Goal: Task Accomplishment & Management: Use online tool/utility

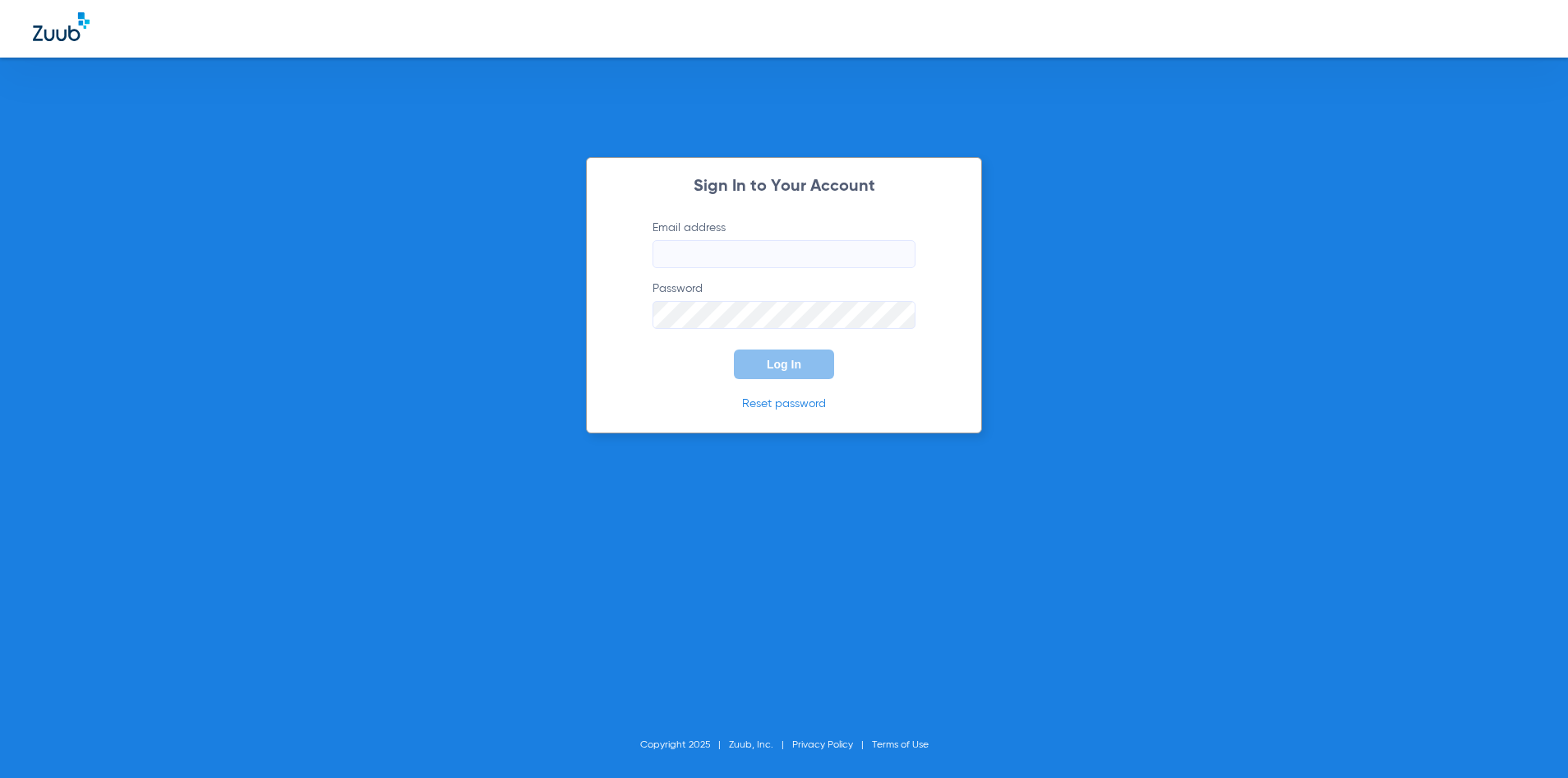
type input "[EMAIL_ADDRESS][DOMAIN_NAME]"
click at [775, 33] on div at bounding box center [784, 28] width 1568 height 58
click at [798, 373] on button "Log In" at bounding box center [784, 364] width 101 height 29
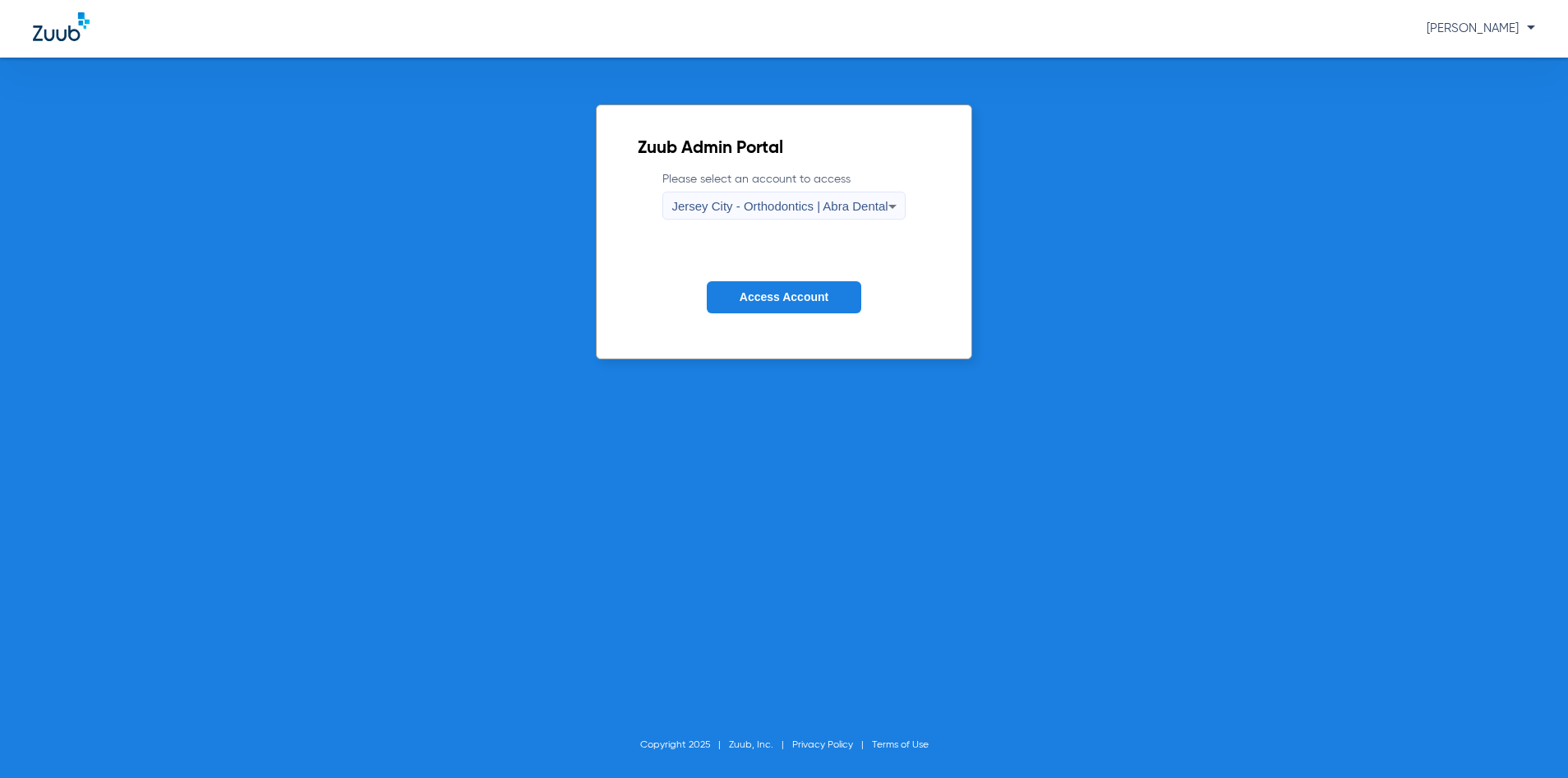
click at [751, 201] on span "Jersey City - Orthodontics | Abra Dental" at bounding box center [780, 206] width 217 height 14
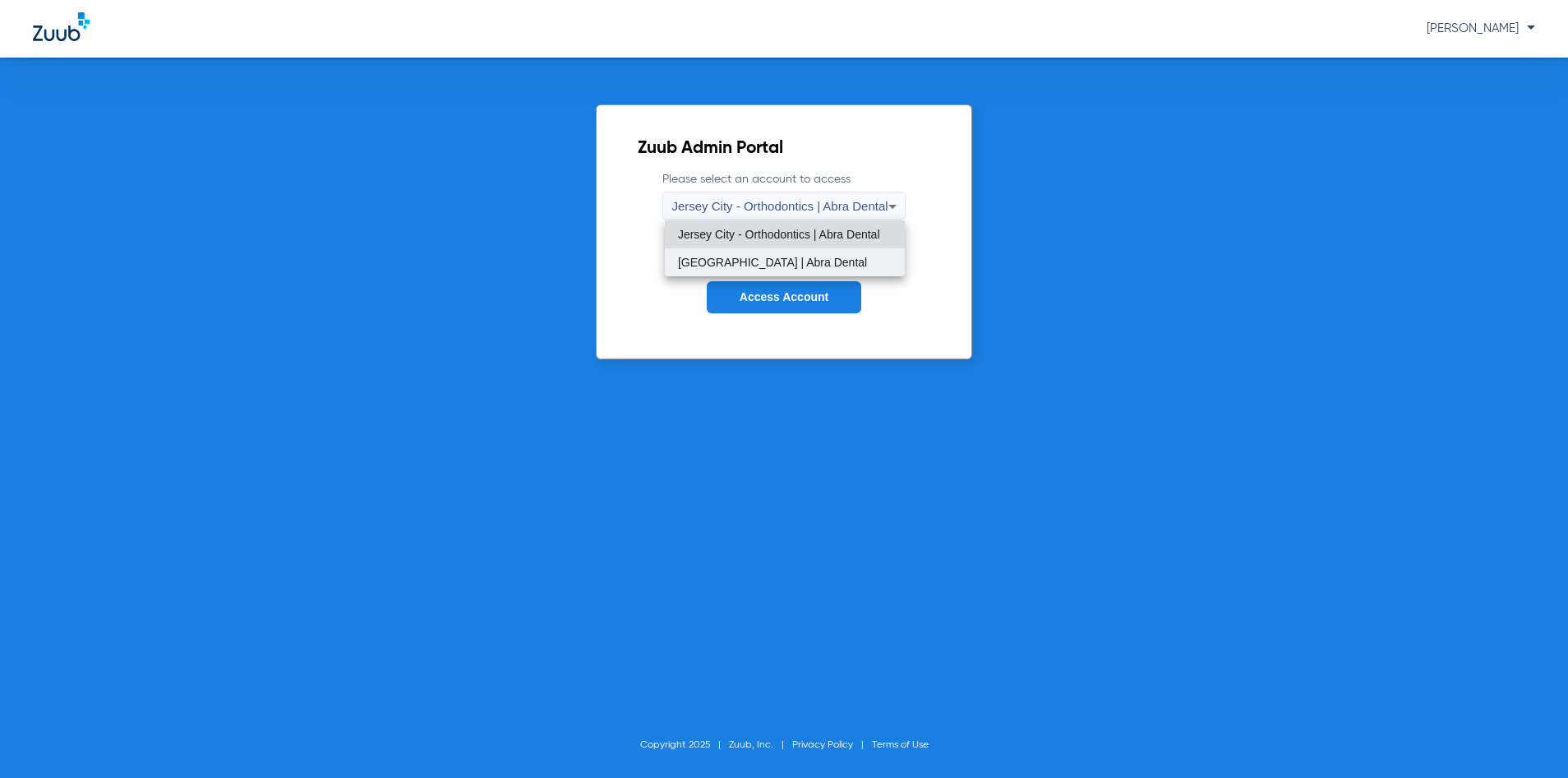
click at [763, 248] on mat-option "[GEOGRAPHIC_DATA] | Abra Dental" at bounding box center [784, 262] width 240 height 28
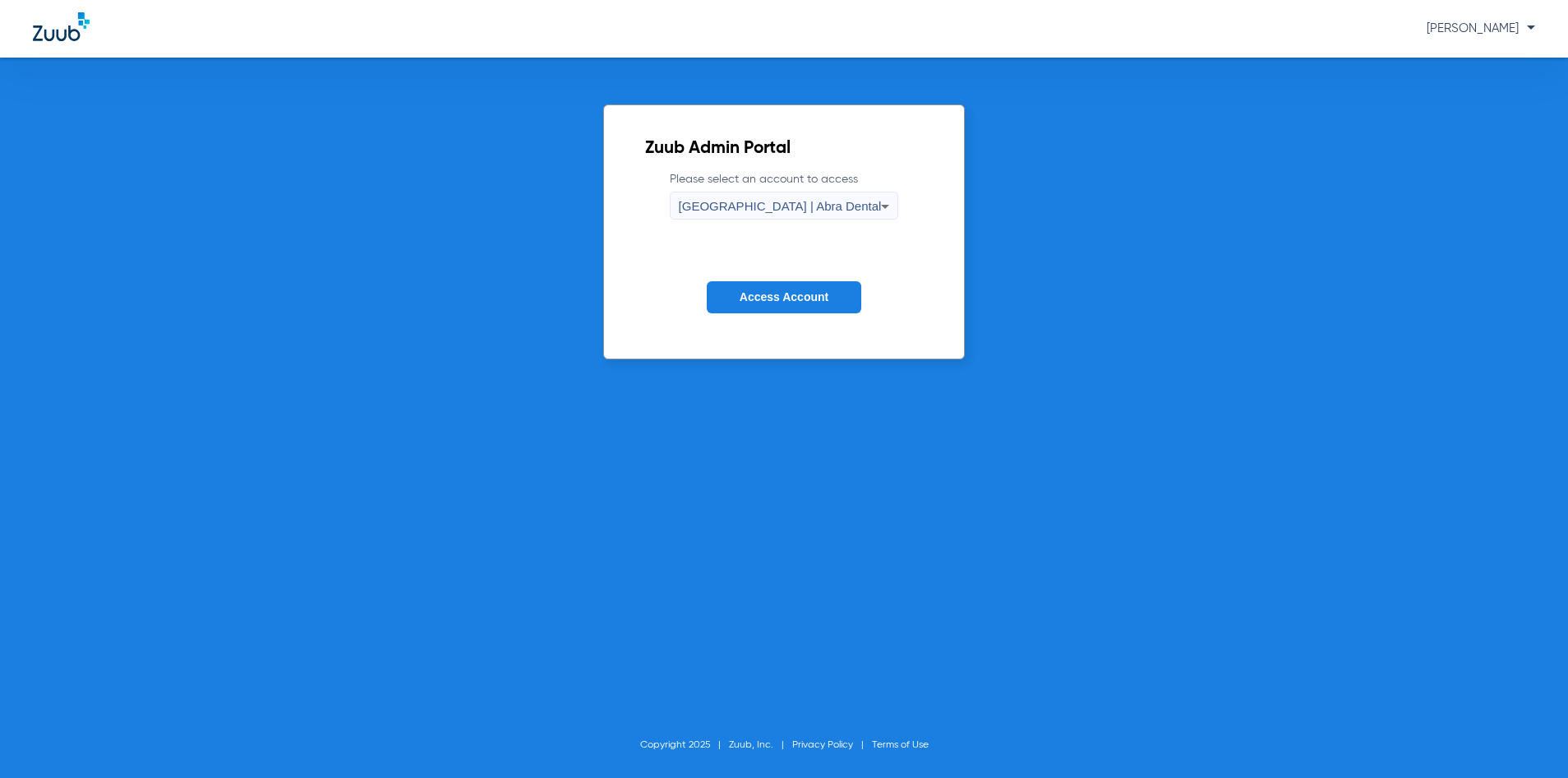
click at [789, 294] on span "Access Account" at bounding box center [784, 297] width 88 height 13
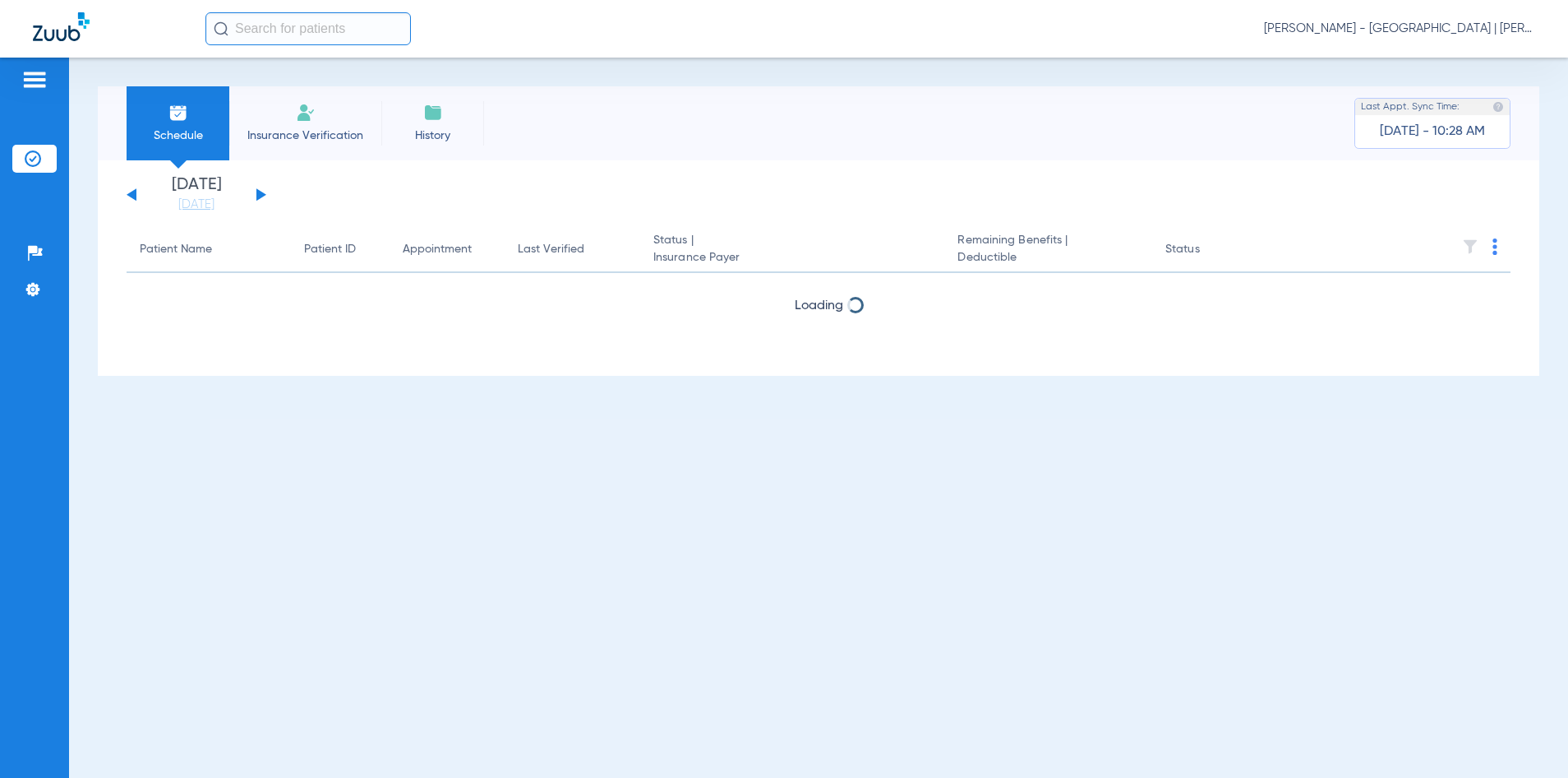
click at [350, 37] on input "text" at bounding box center [308, 28] width 205 height 33
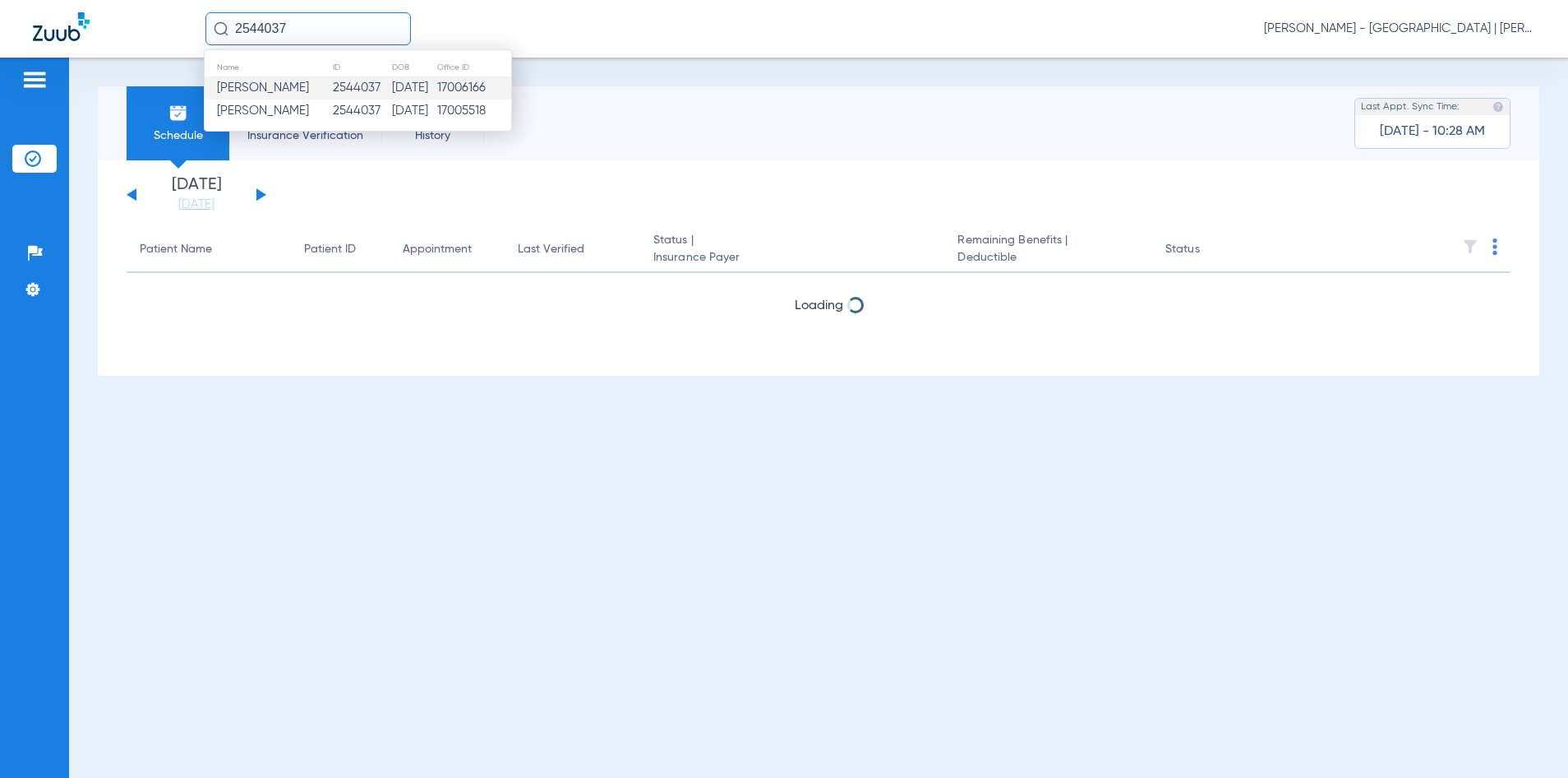
type input "2544037"
click at [365, 87] on td "2544037" at bounding box center [362, 88] width 59 height 23
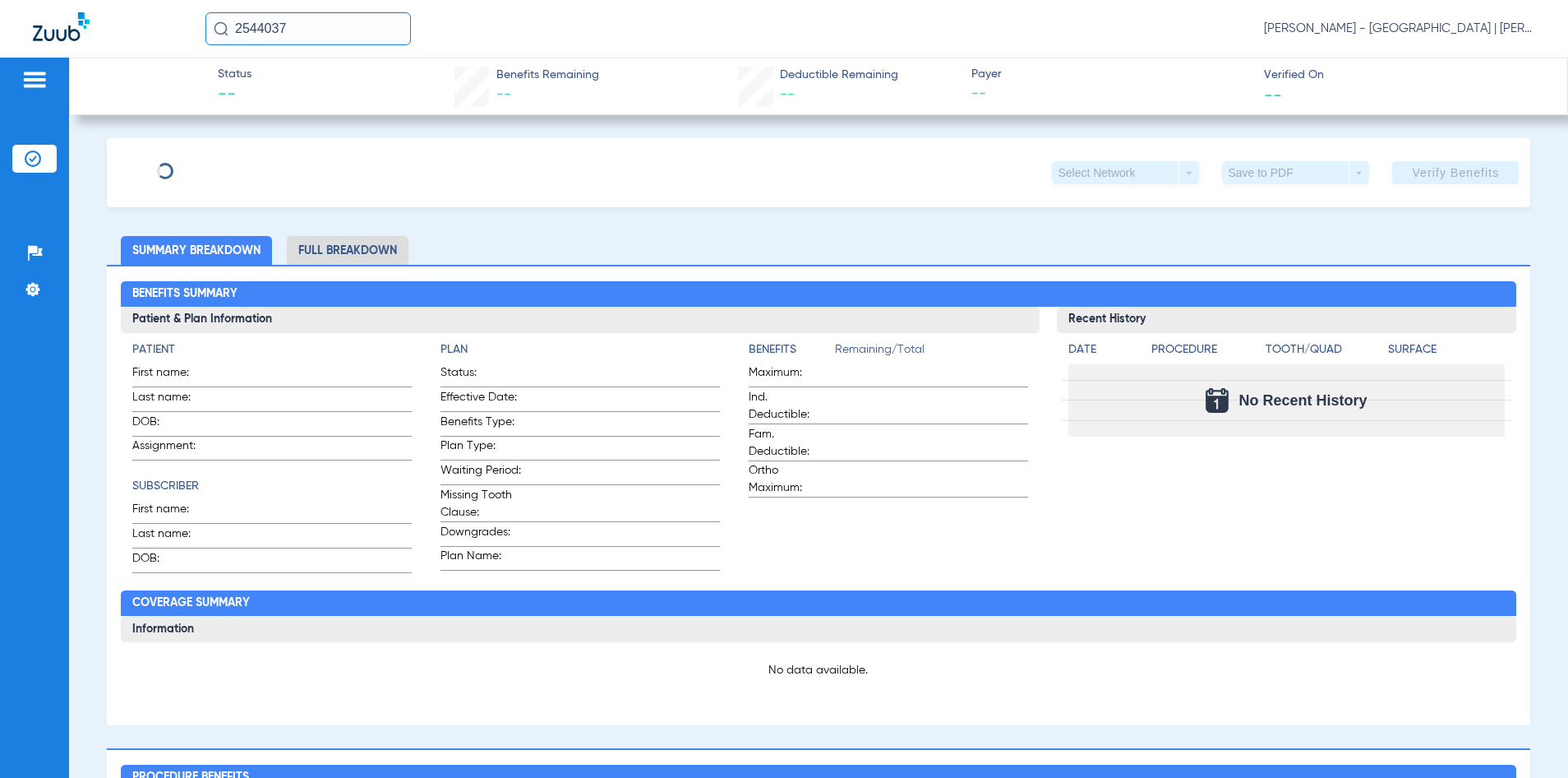
type input "[PERSON_NAME]"
type input "[DATE]"
type input "3HZN94803400"
type input "NG00012914"
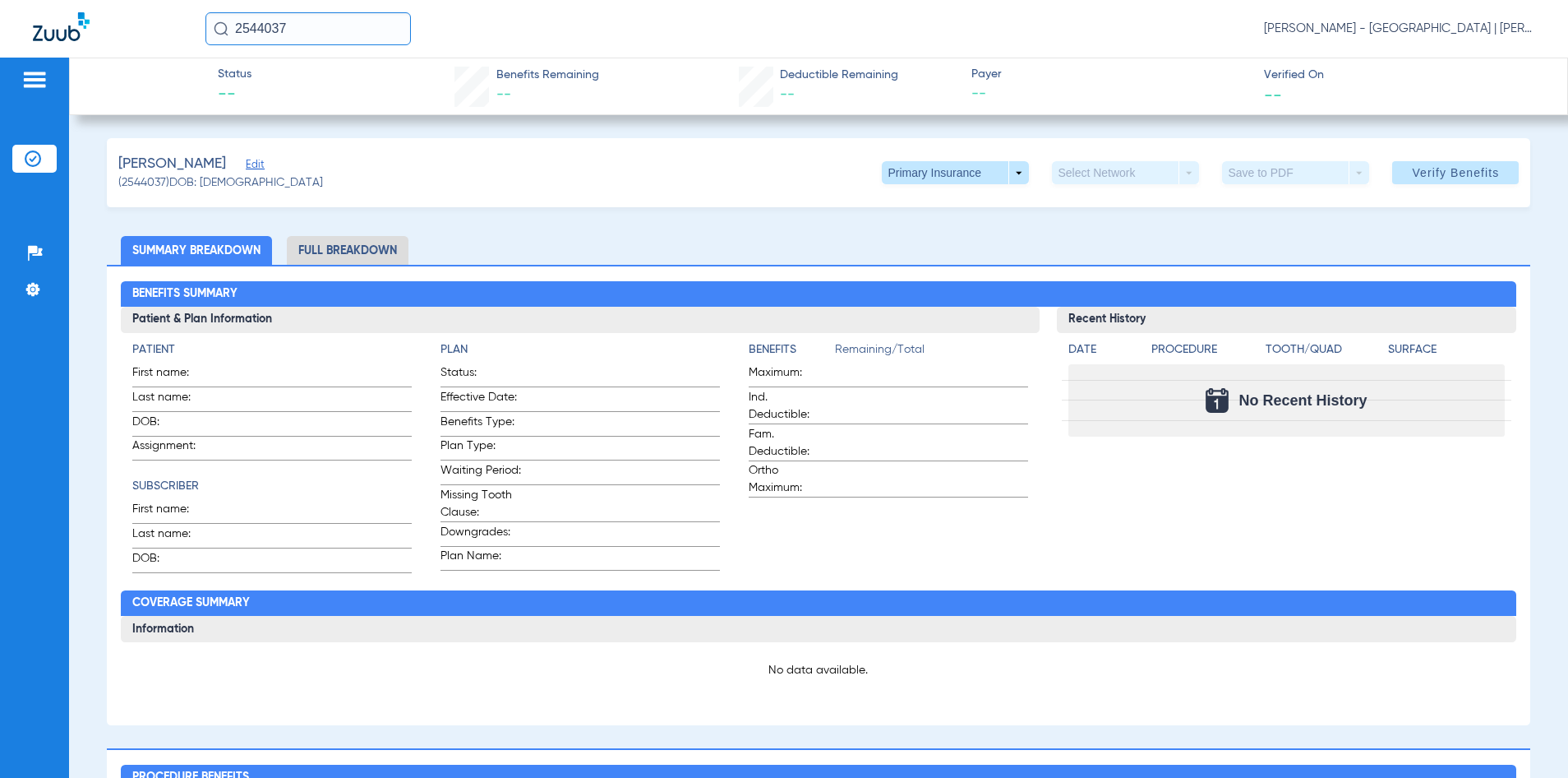
click at [260, 164] on span "Edit" at bounding box center [253, 167] width 15 height 15
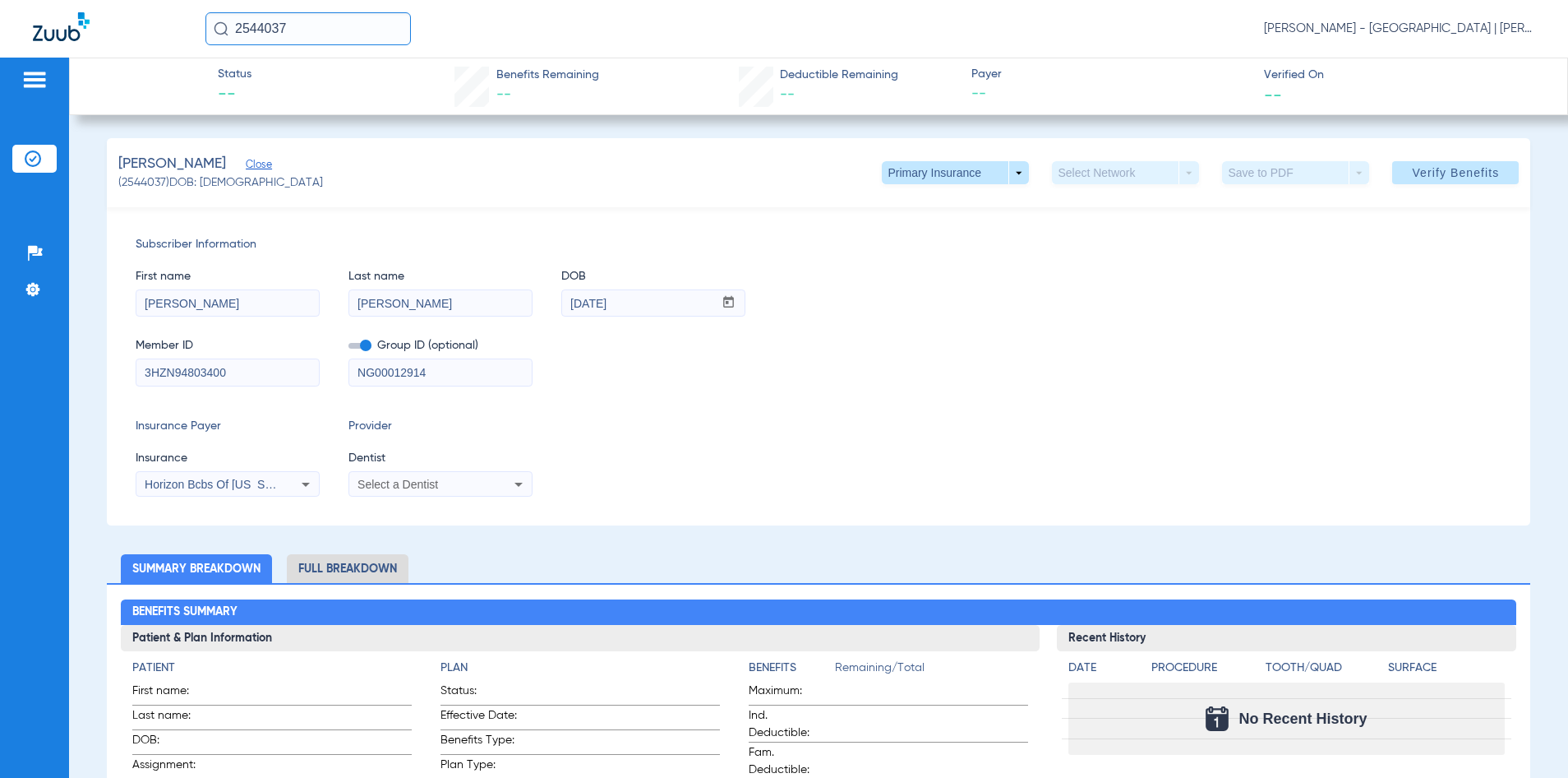
drag, startPoint x: 447, startPoint y: 371, endPoint x: 325, endPoint y: 371, distance: 122.0
click at [325, 371] on div "Member ID 3HZN94803400 Group ID (optional) NG00012914" at bounding box center [819, 354] width 1367 height 64
click at [1412, 178] on span "Verify Benefits" at bounding box center [1455, 172] width 87 height 13
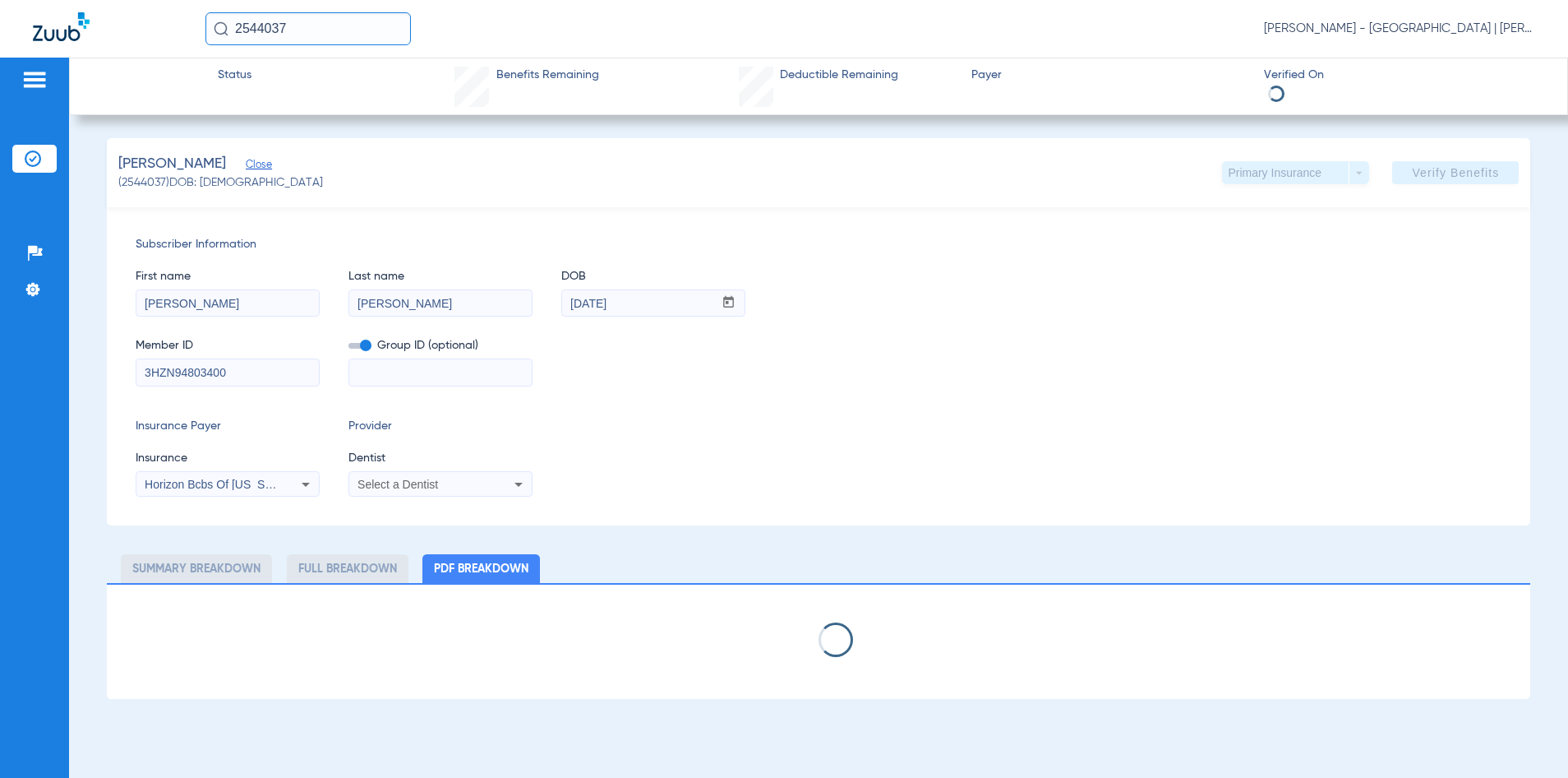
select select "page-width"
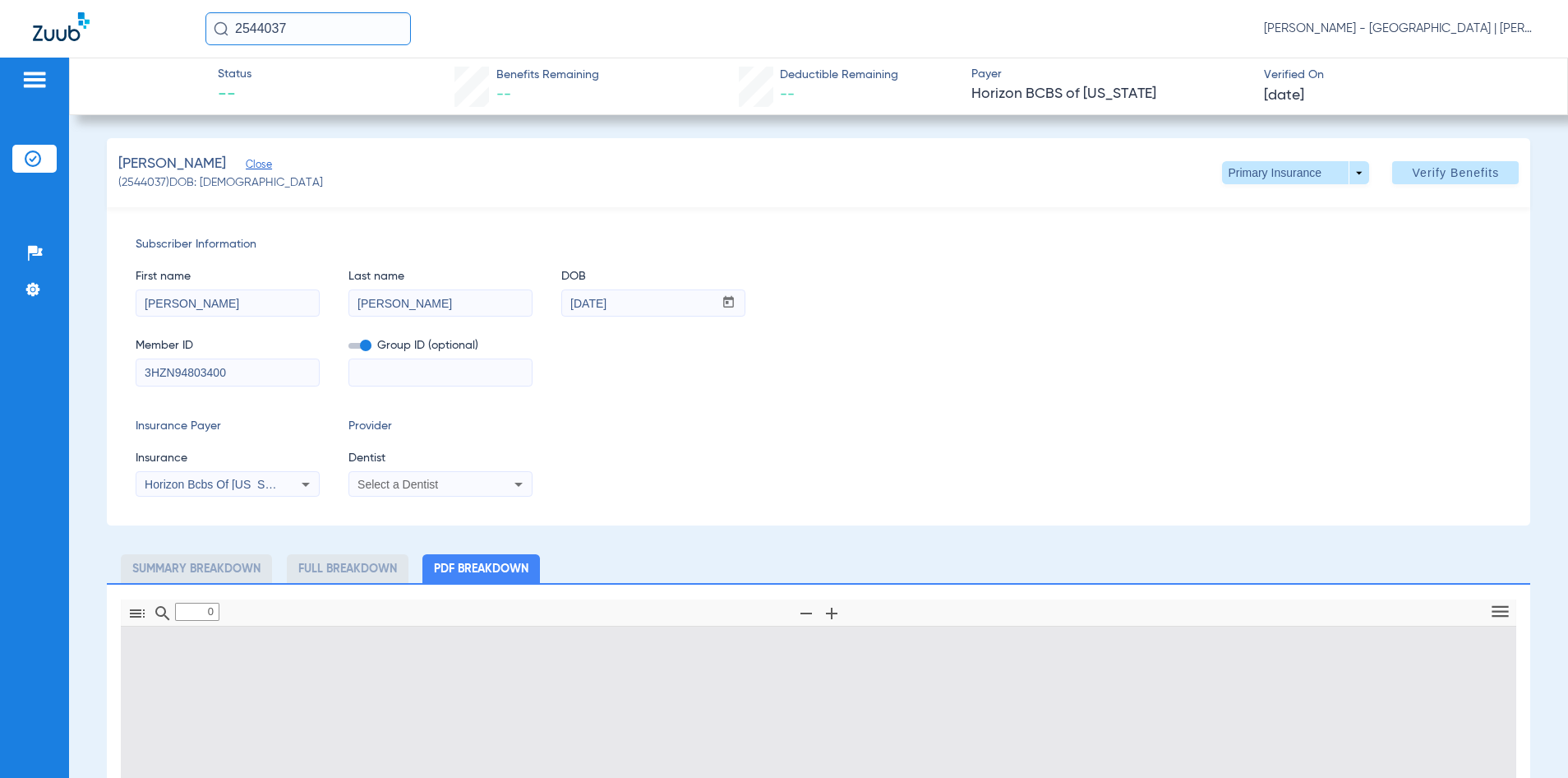
type input "1"
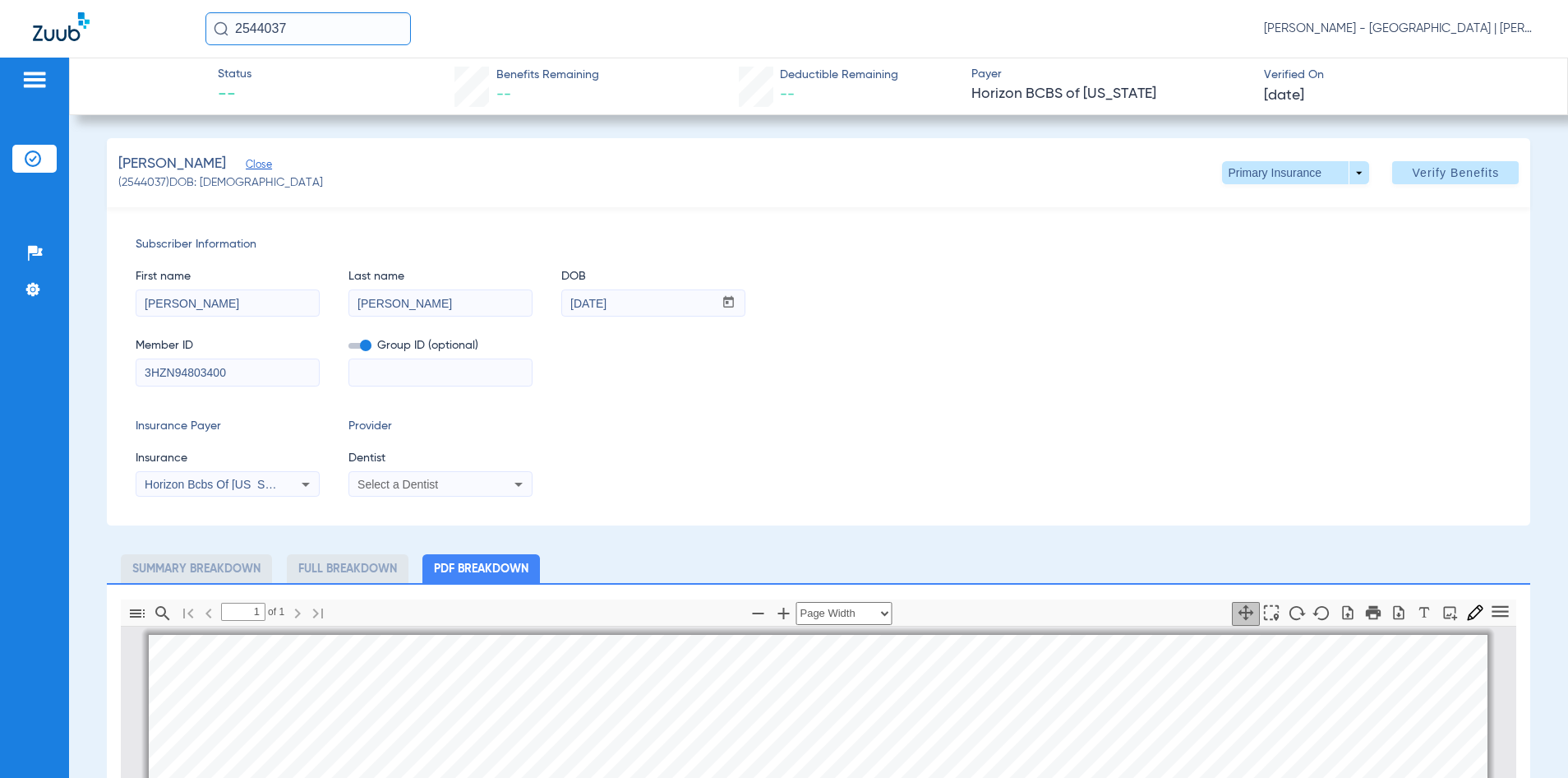
scroll to position [9, 0]
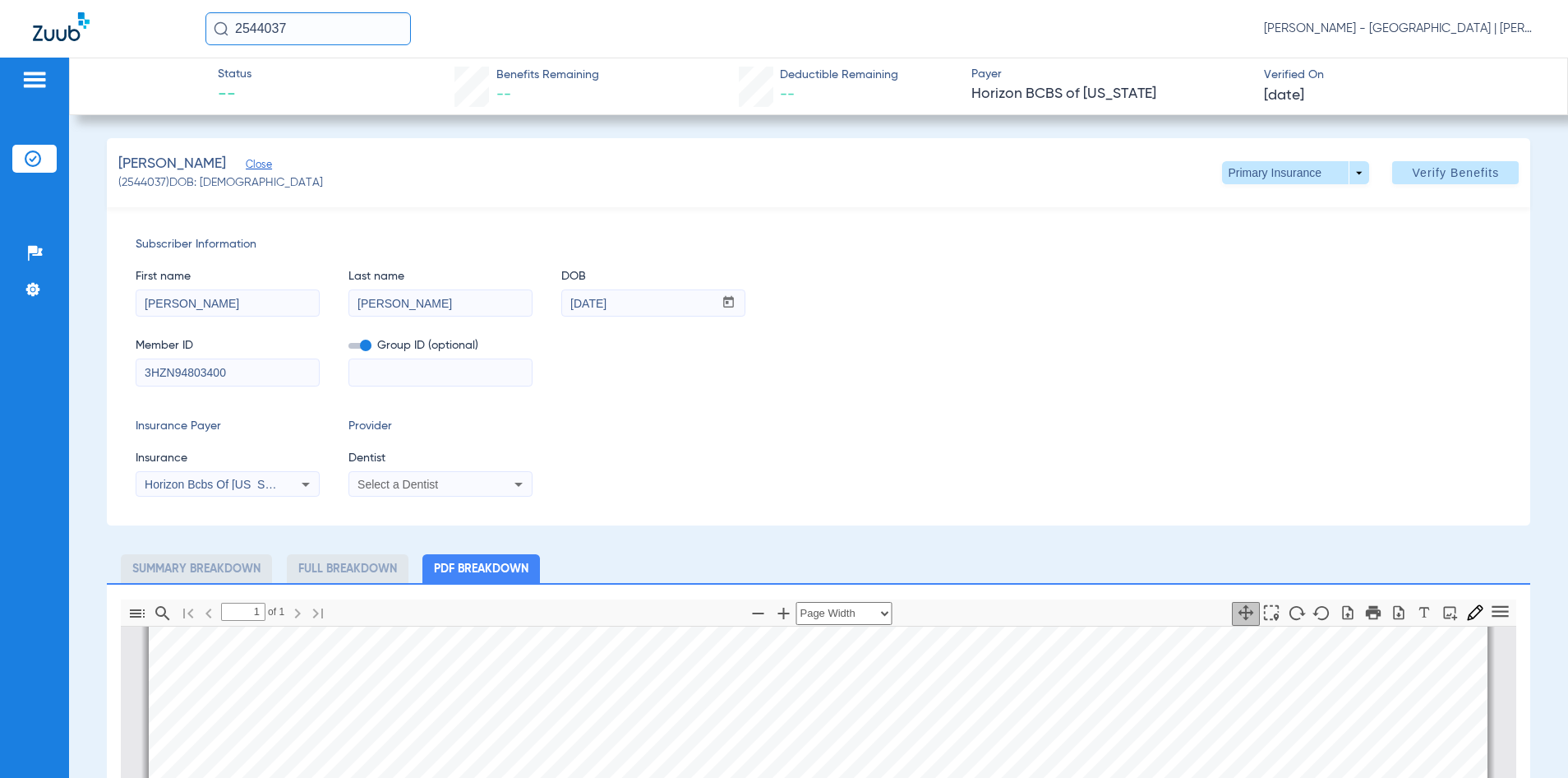
click at [112, 71] on div "Status -- Benefits Remaining -- Deductible Remaining -- Payer Horizon BCBS of […" at bounding box center [818, 86] width 1499 height 58
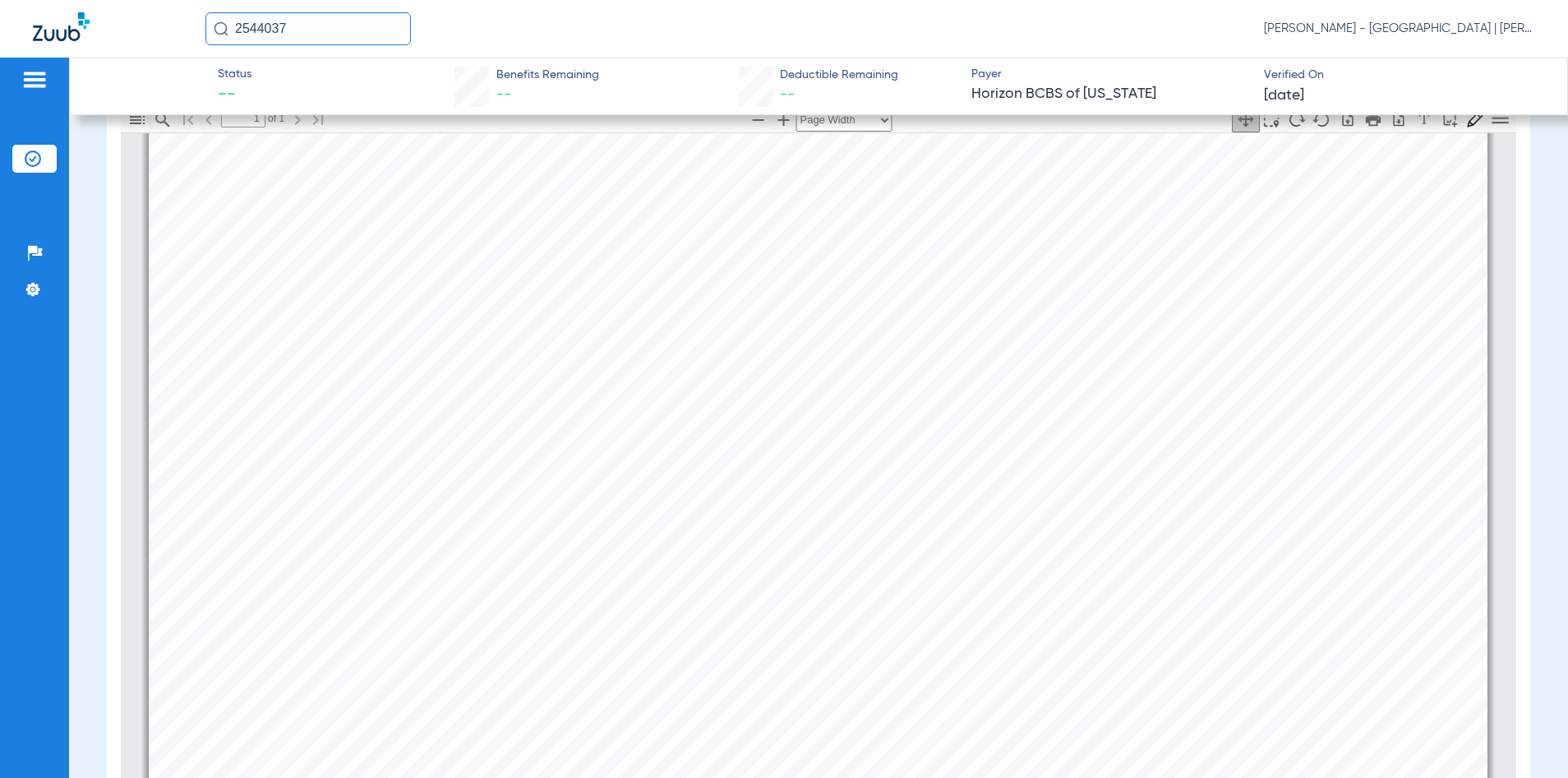
drag, startPoint x: 328, startPoint y: 32, endPoint x: 204, endPoint y: 31, distance: 124.0
click at [204, 31] on div "2544037 [PERSON_NAME] - [GEOGRAPHIC_DATA] | [PERSON_NAME]" at bounding box center [784, 28] width 1568 height 58
type input "2761720"
click at [409, 83] on td "[DATE]" at bounding box center [412, 88] width 47 height 23
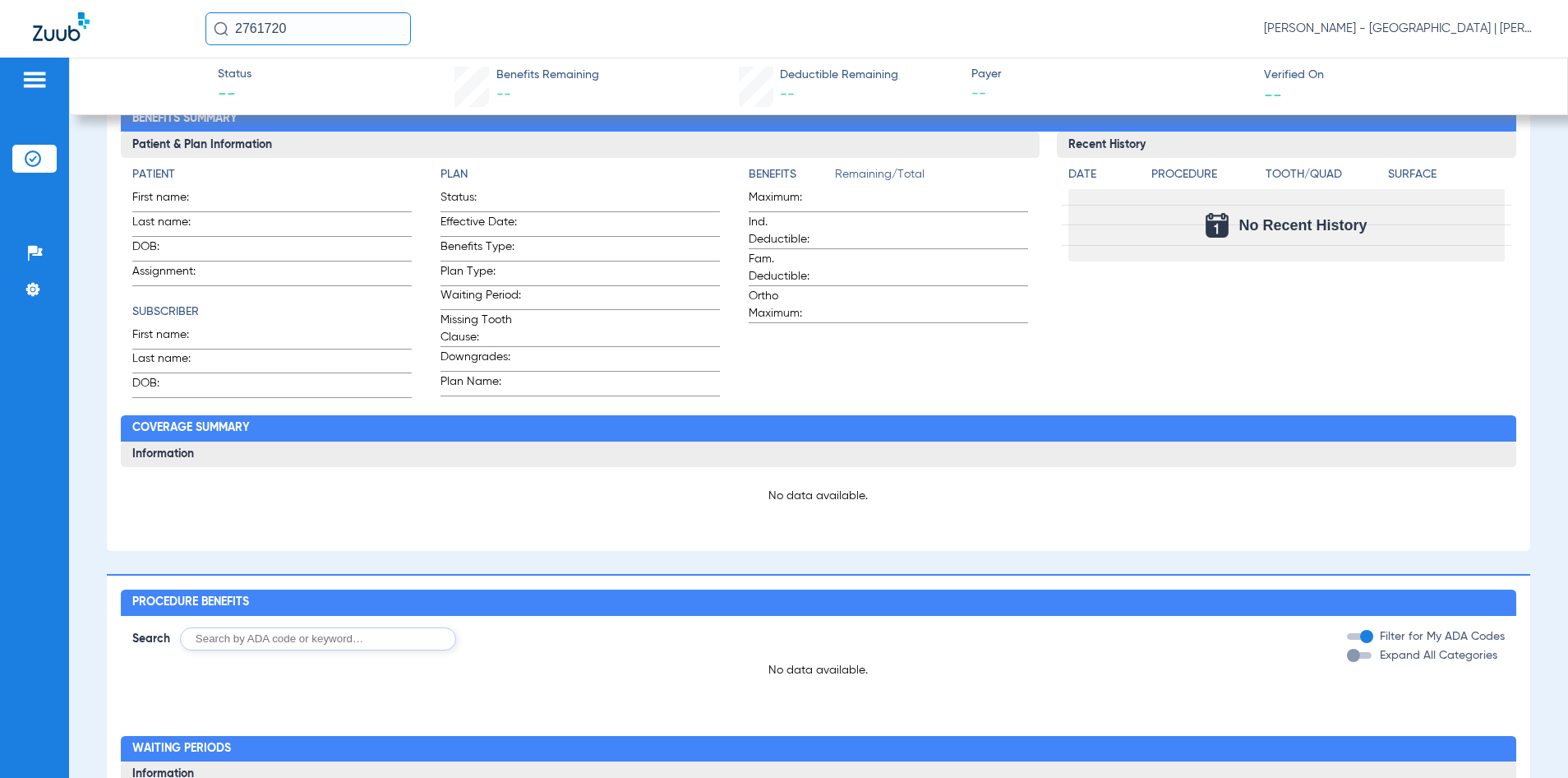
type input "[PERSON_NAME]"
type input "Blue"
type input "[DATE]"
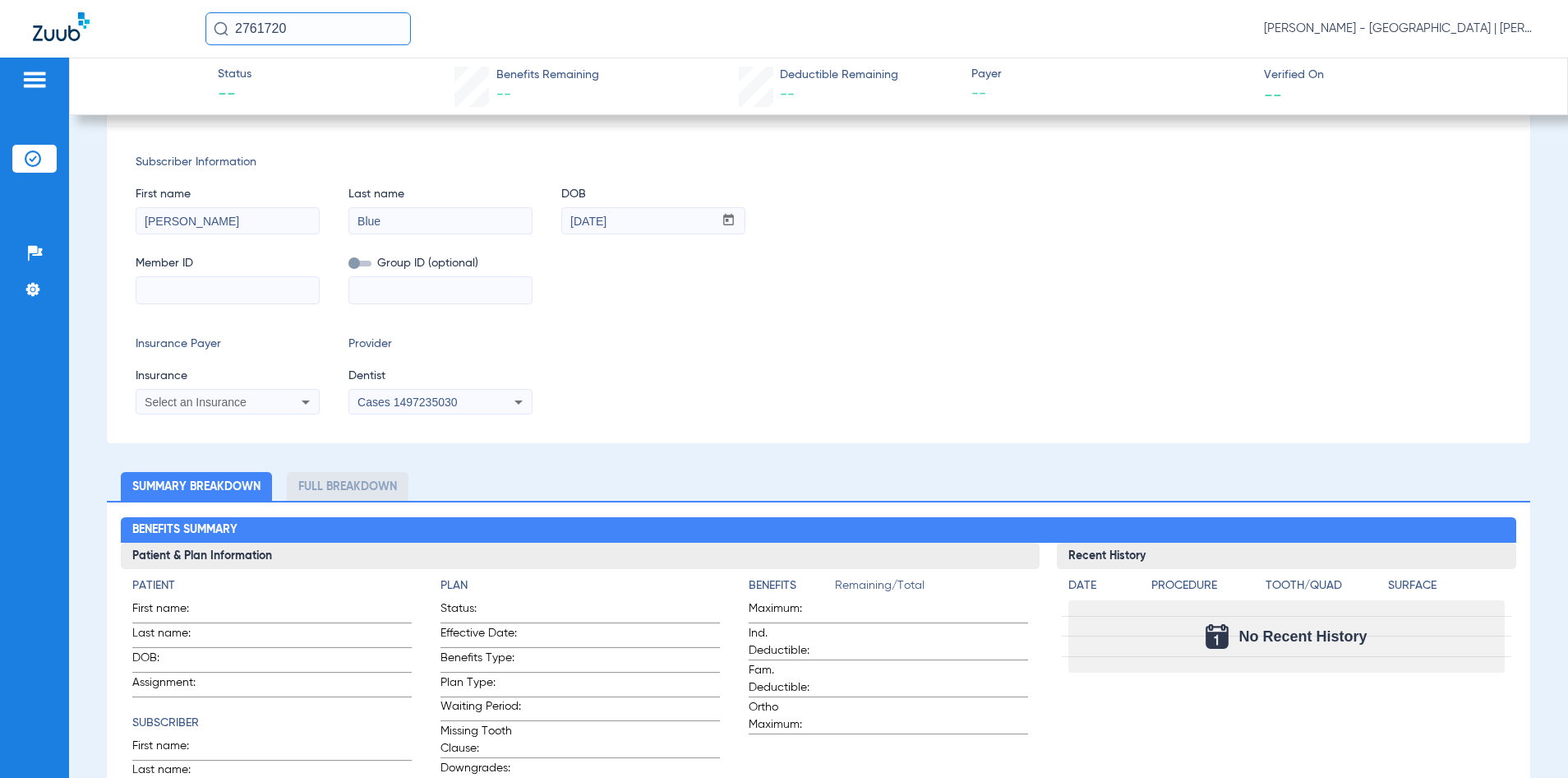
scroll to position [9, 0]
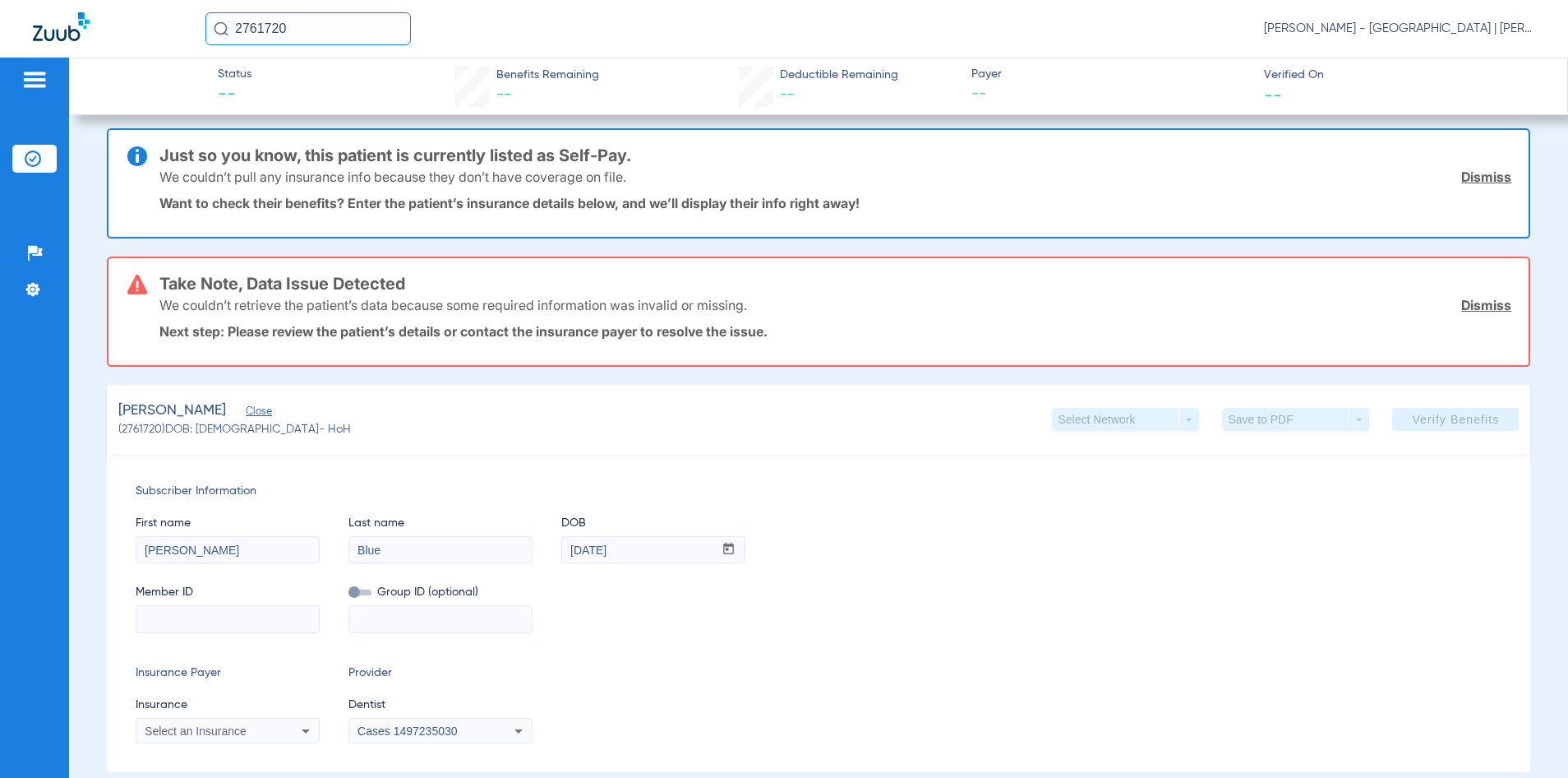
click at [262, 622] on input at bounding box center [228, 619] width 182 height 27
paste input "3HZN94720200"
type input "3HZN94720200"
click at [217, 733] on span "Select an Insurance" at bounding box center [195, 731] width 102 height 13
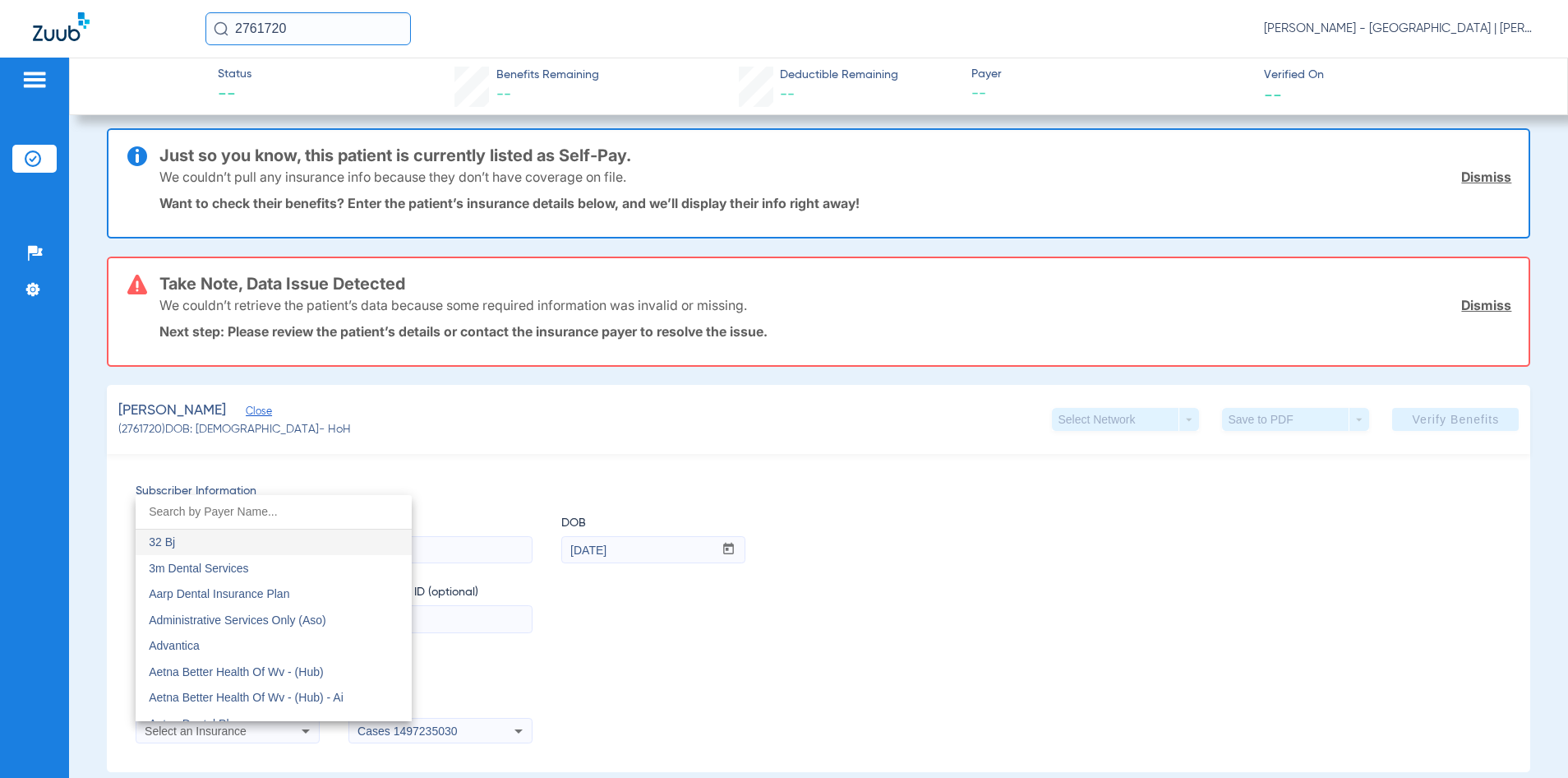
click at [217, 516] on input "dropdown search" at bounding box center [273, 512] width 276 height 34
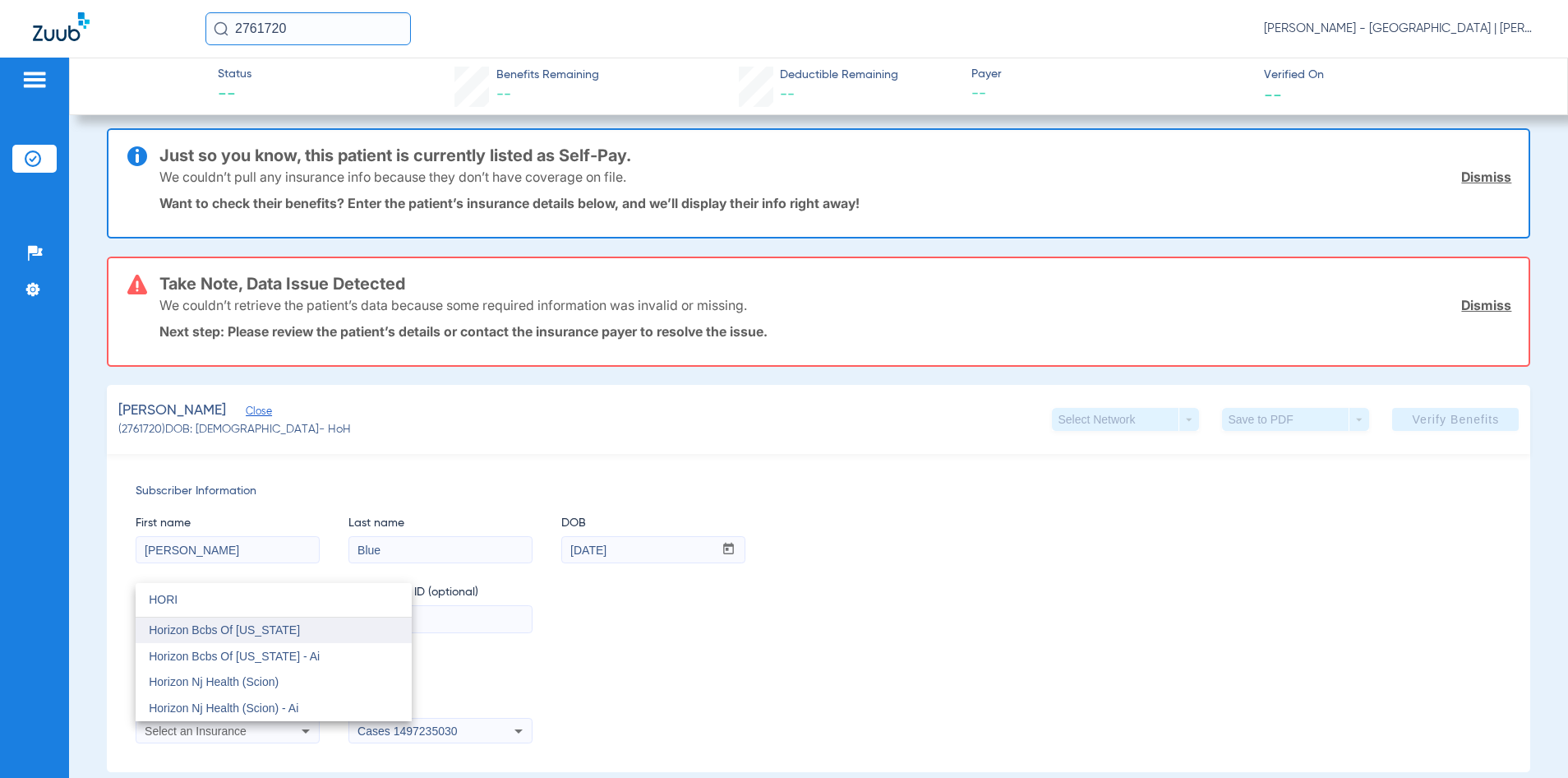
type input "HORI"
click at [285, 629] on span "Horizon Bcbs Of [US_STATE]" at bounding box center [224, 629] width 151 height 13
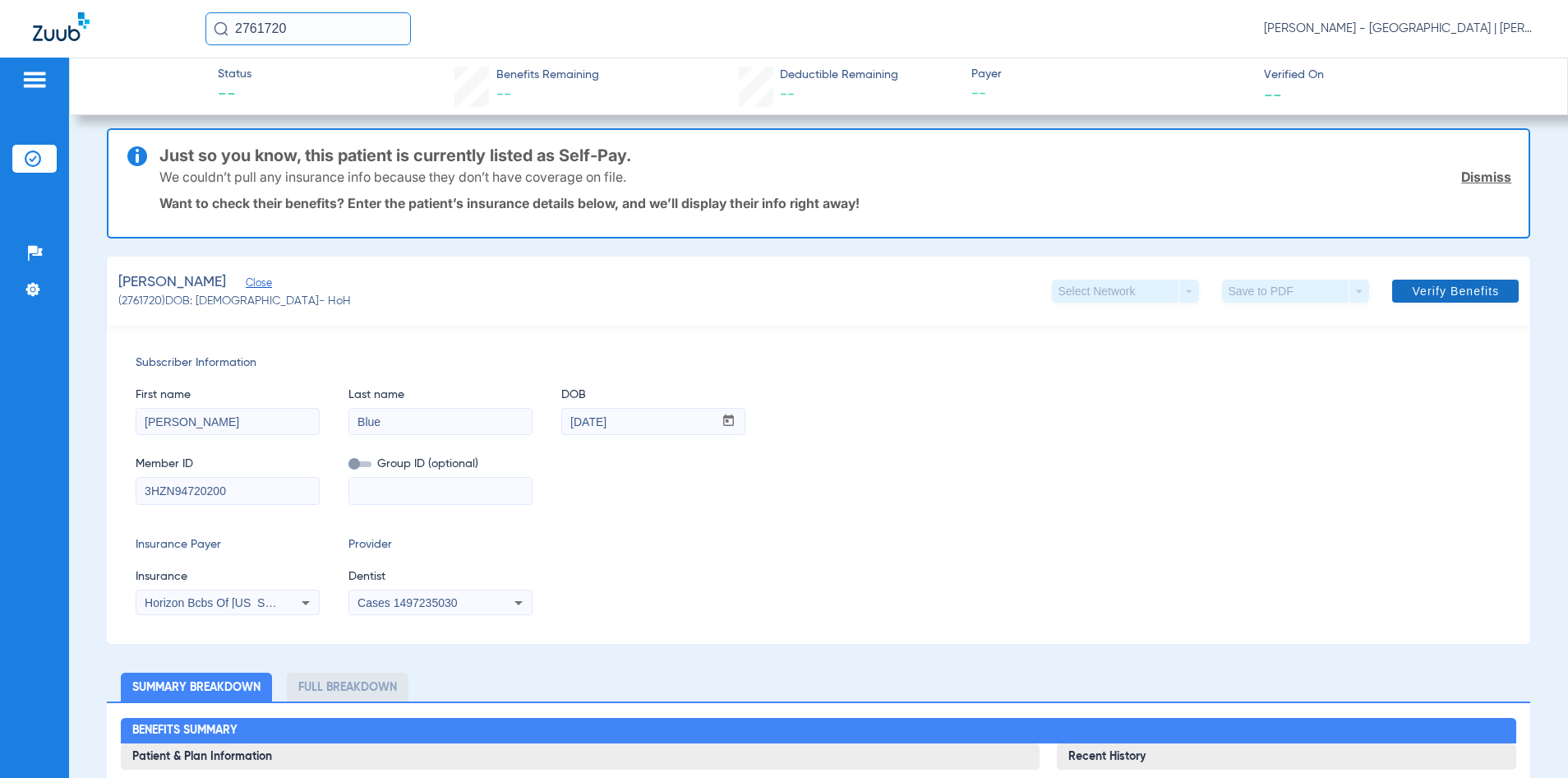
click at [1416, 290] on span "Verify Benefits" at bounding box center [1455, 291] width 87 height 13
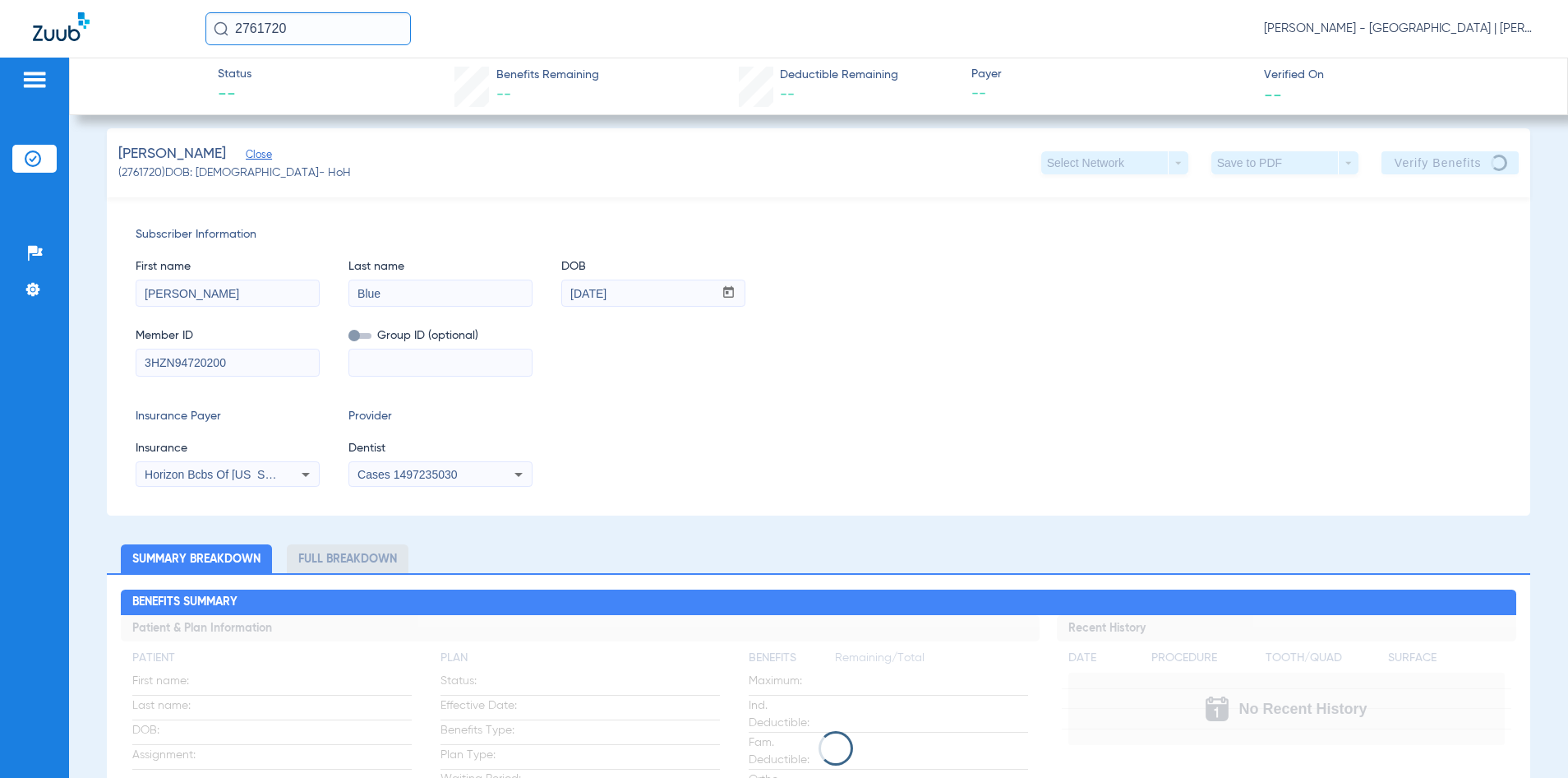
scroll to position [0, 0]
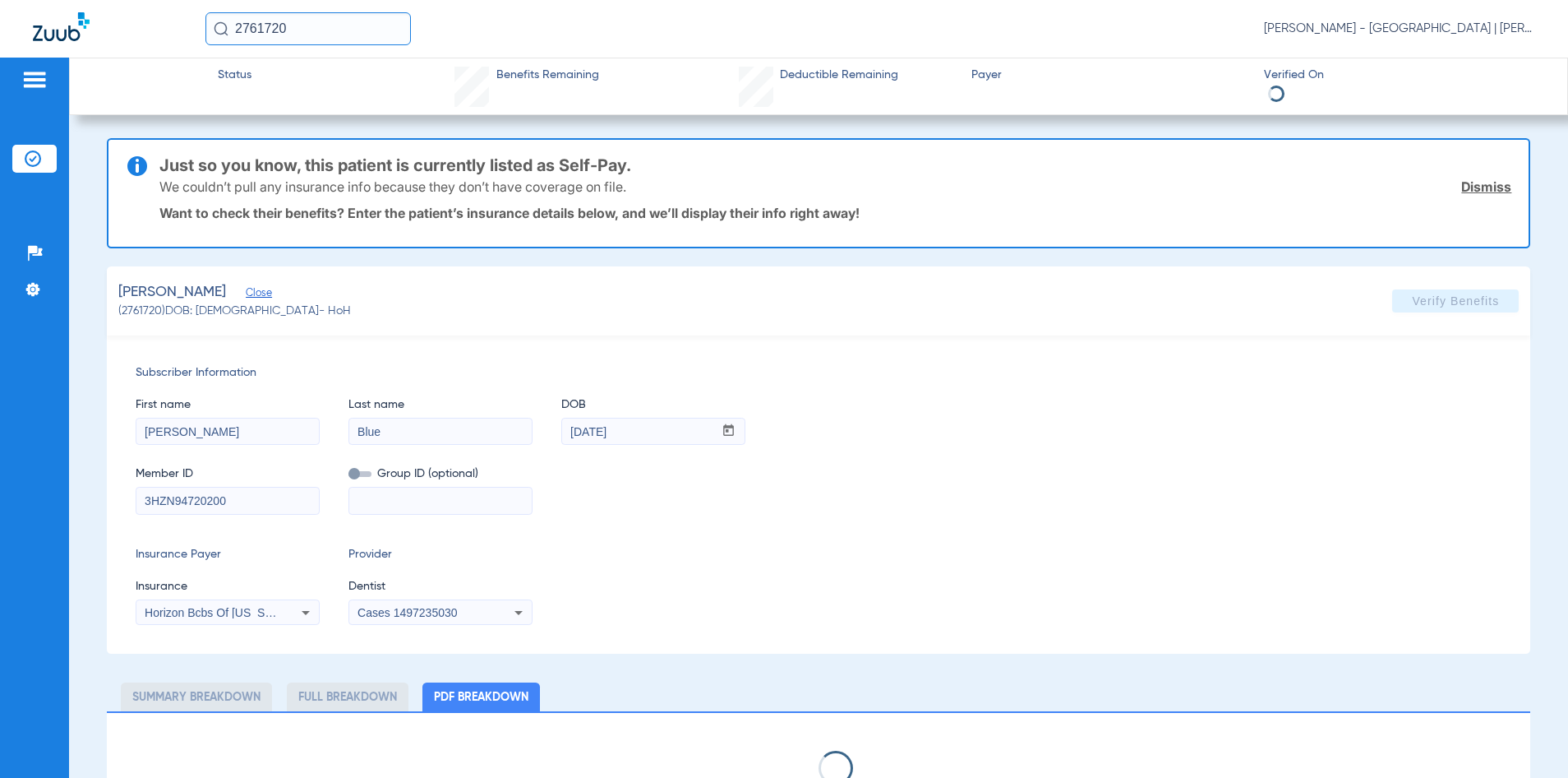
select select "page-width"
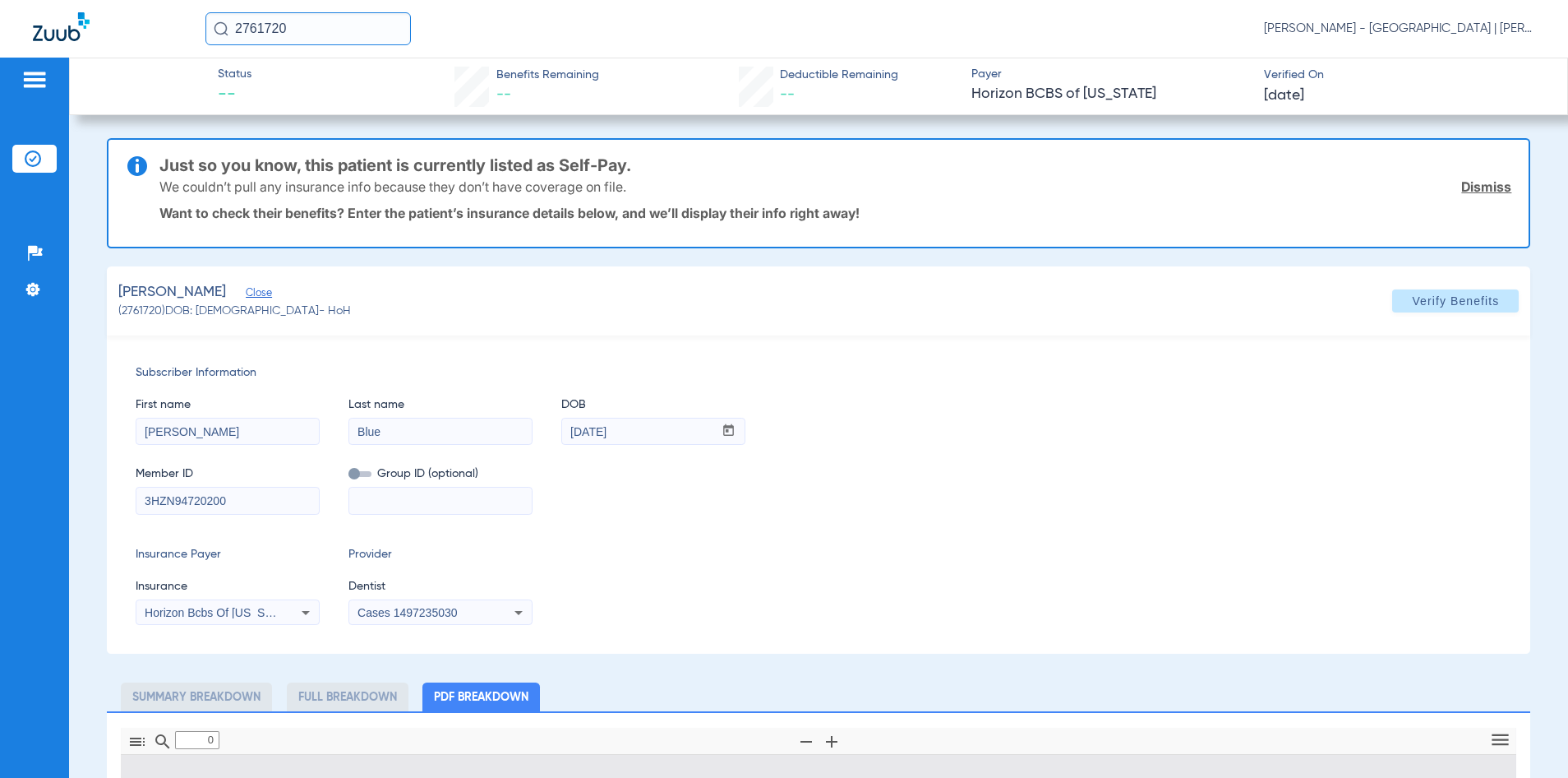
type input "1"
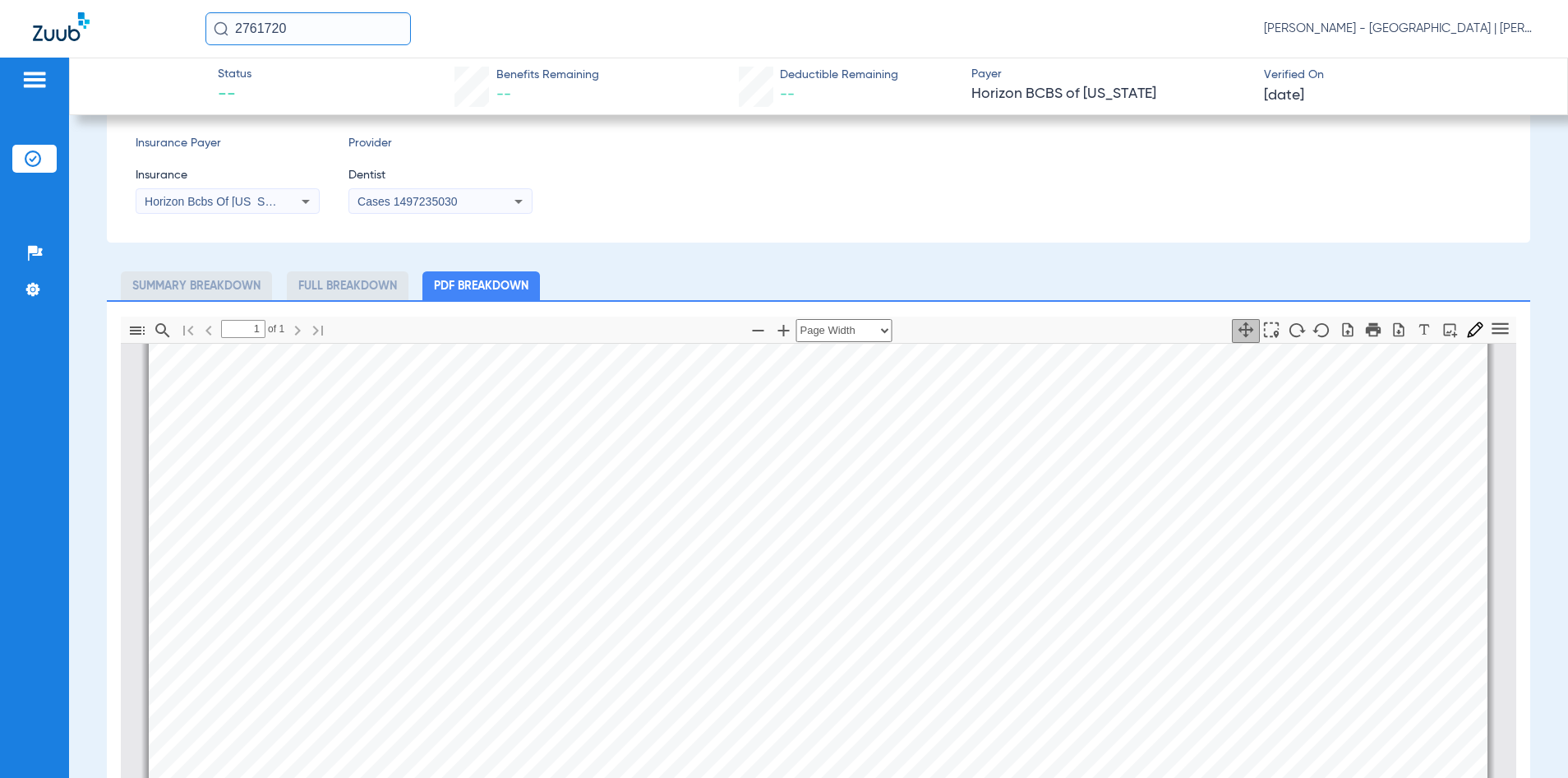
scroll to position [9, 0]
click at [265, 28] on input "2761720" at bounding box center [308, 28] width 205 height 33
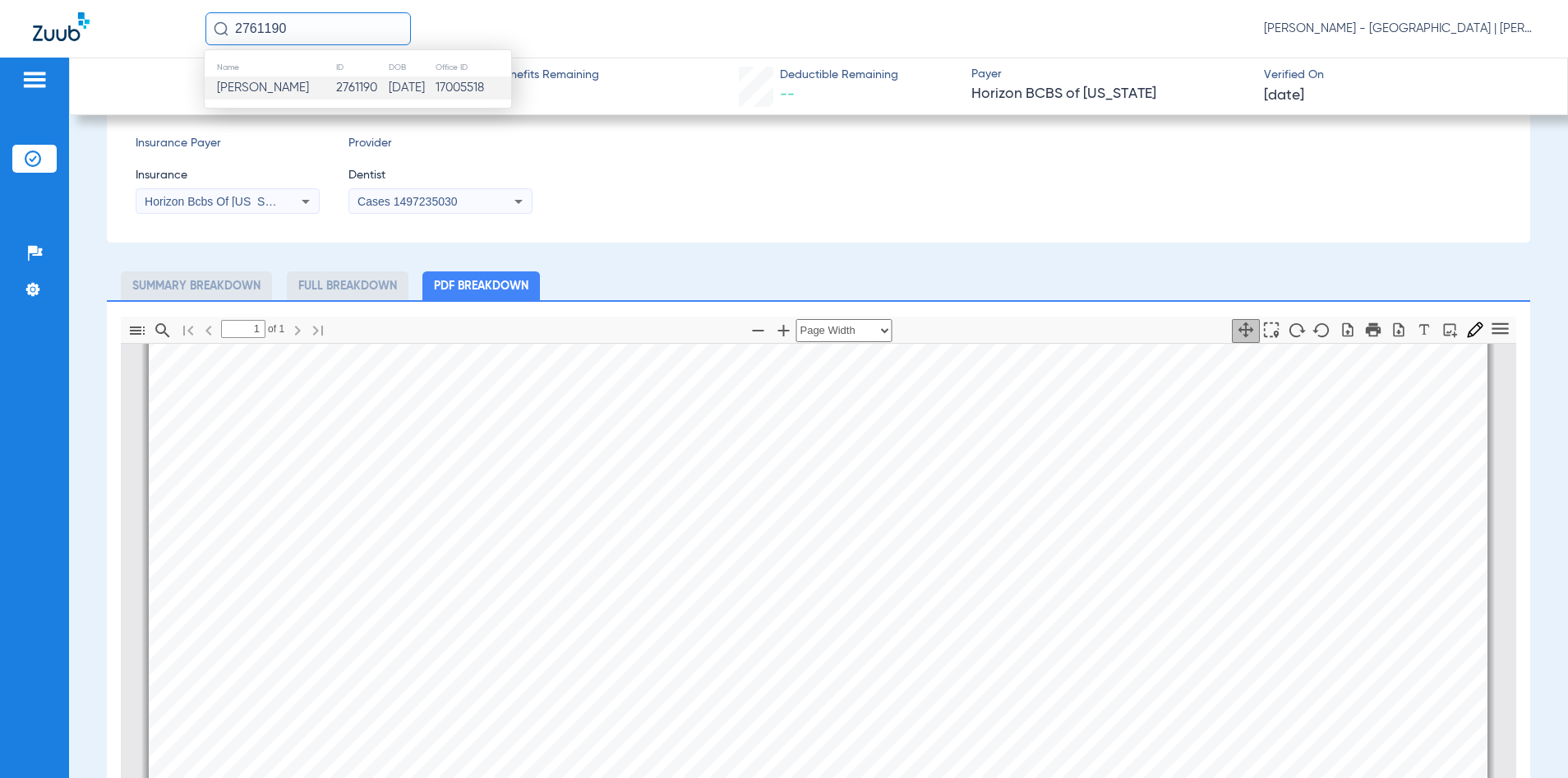
type input "2761190"
click at [436, 82] on td "17005518" at bounding box center [473, 88] width 76 height 23
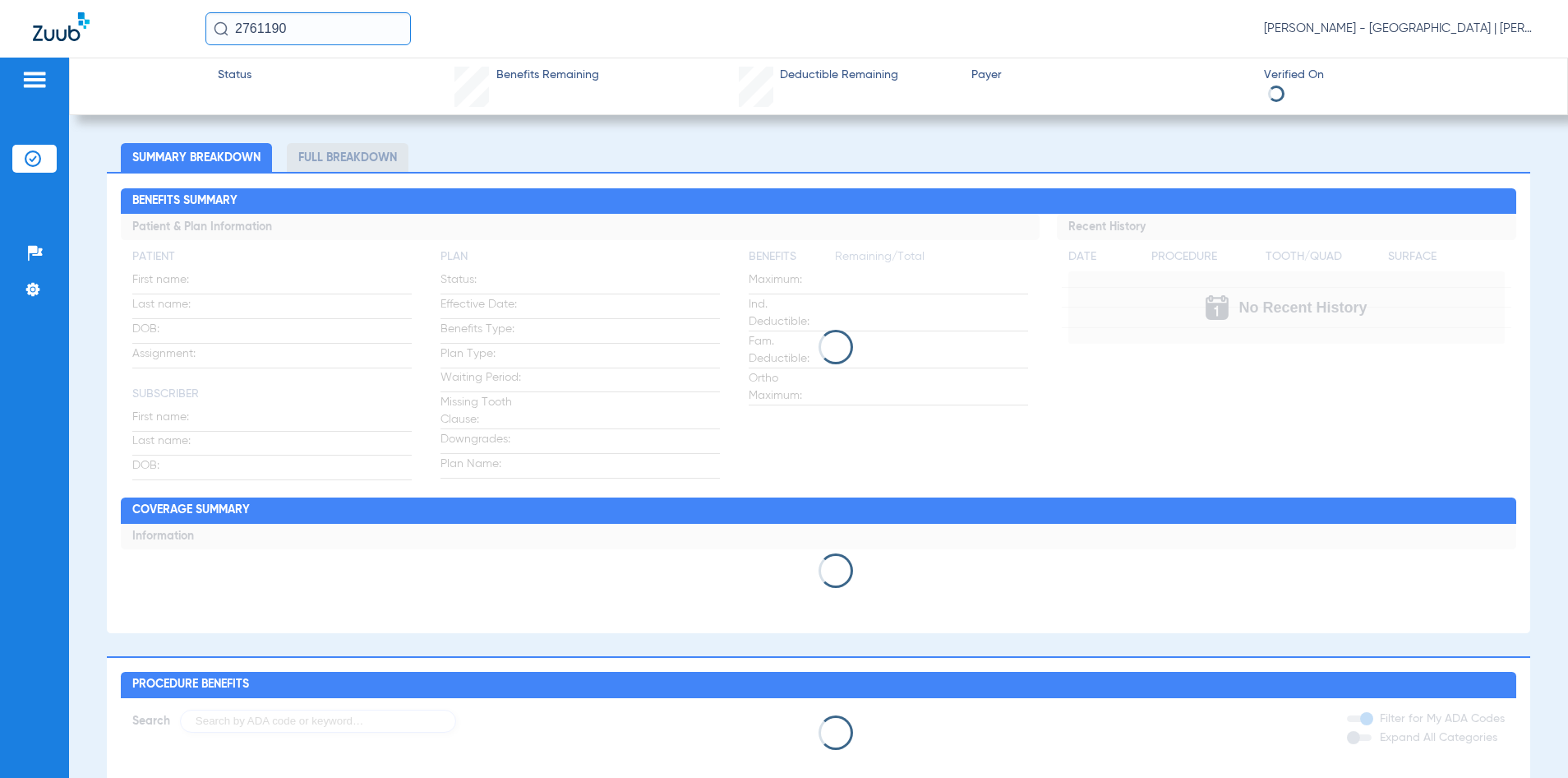
scroll to position [283, 0]
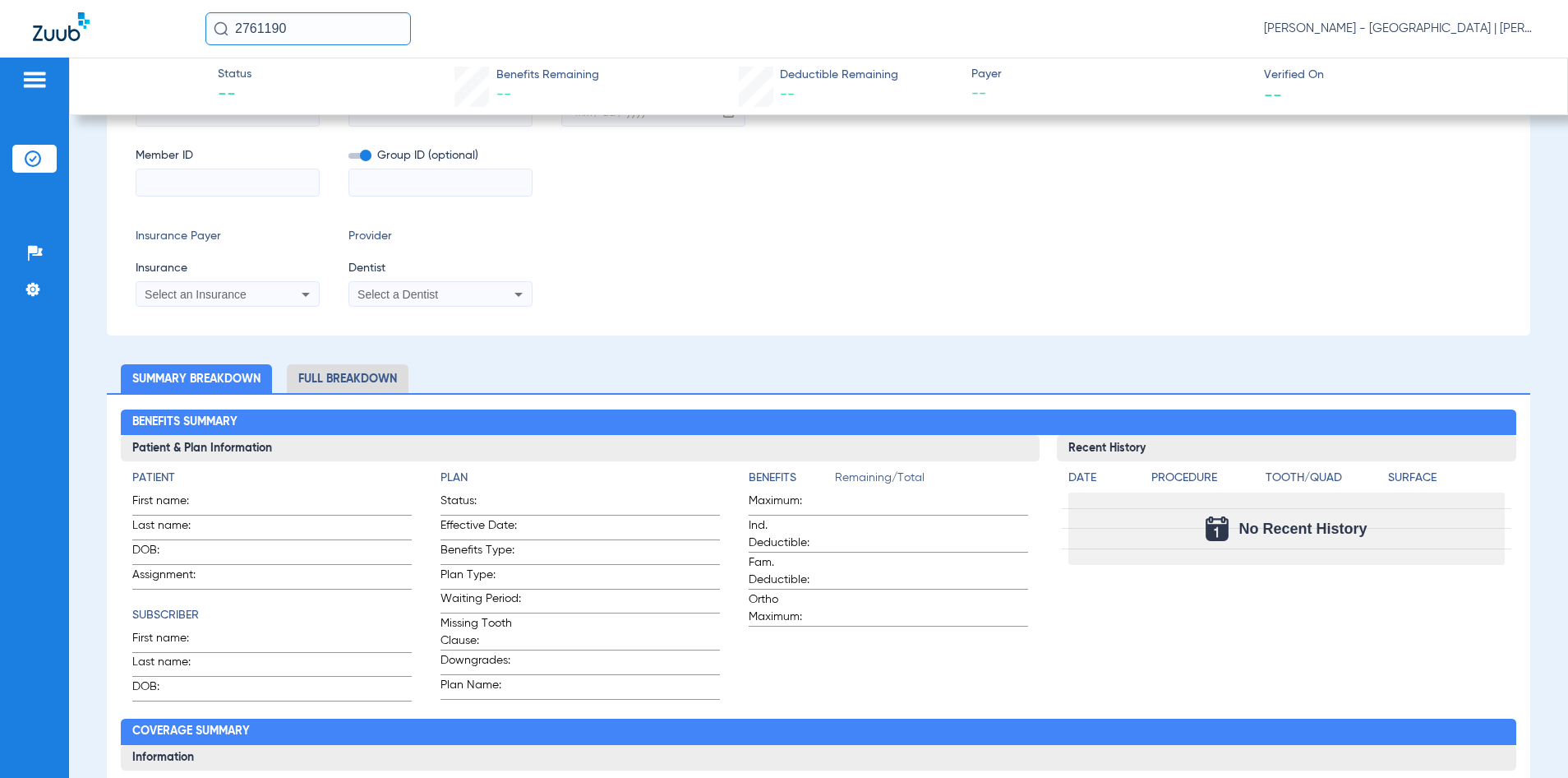
type input "WANDY"
type input "[PERSON_NAME]"
type input "[DATE]"
type input "3HZN23371360"
type input "0969870004"
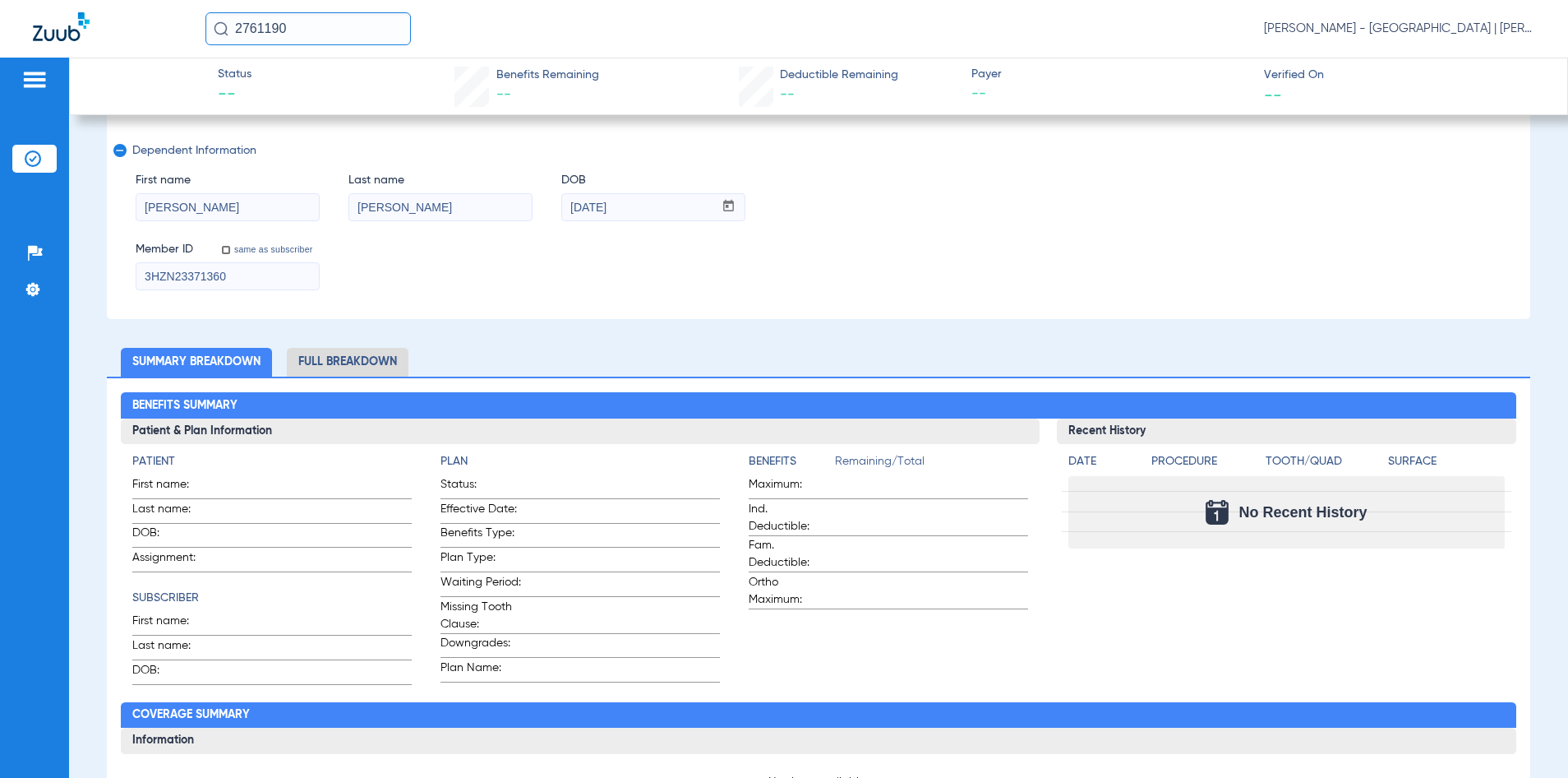
scroll to position [164, 0]
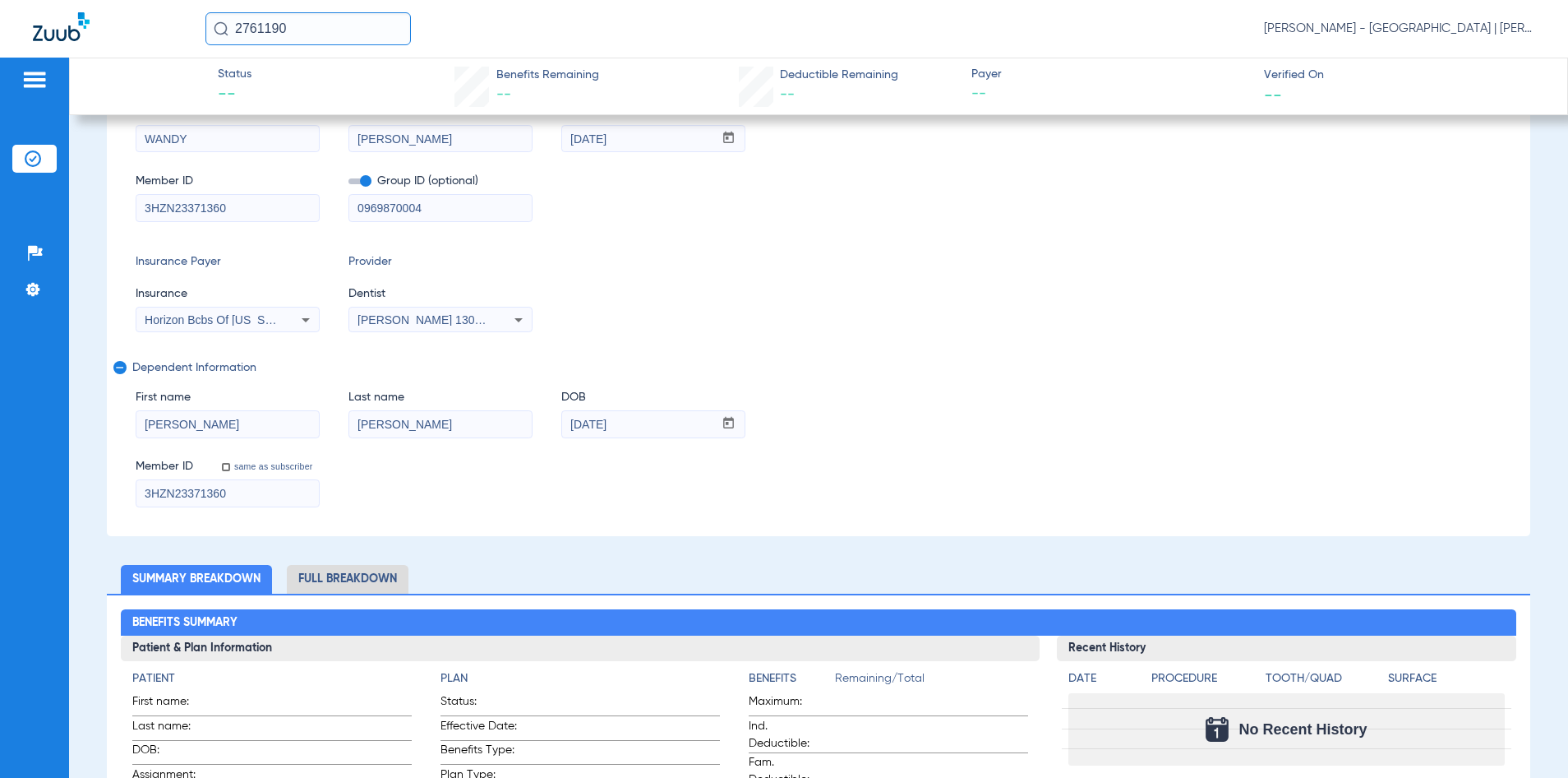
drag, startPoint x: 467, startPoint y: 202, endPoint x: 317, endPoint y: 195, distance: 150.2
click at [317, 195] on div "Member ID 3HZN23371360 Group ID (optional) 0969870004" at bounding box center [819, 190] width 1367 height 64
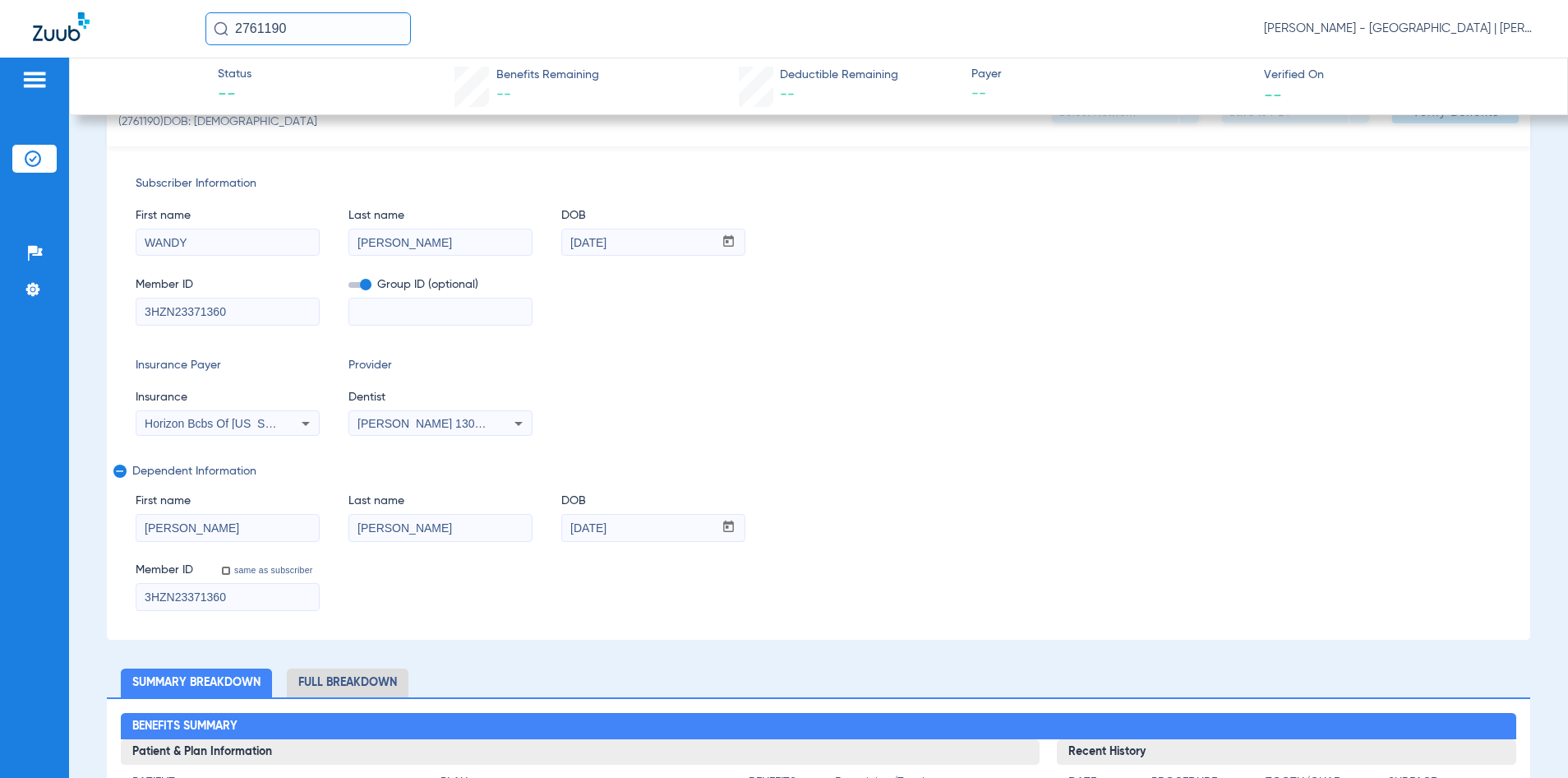
scroll to position [0, 0]
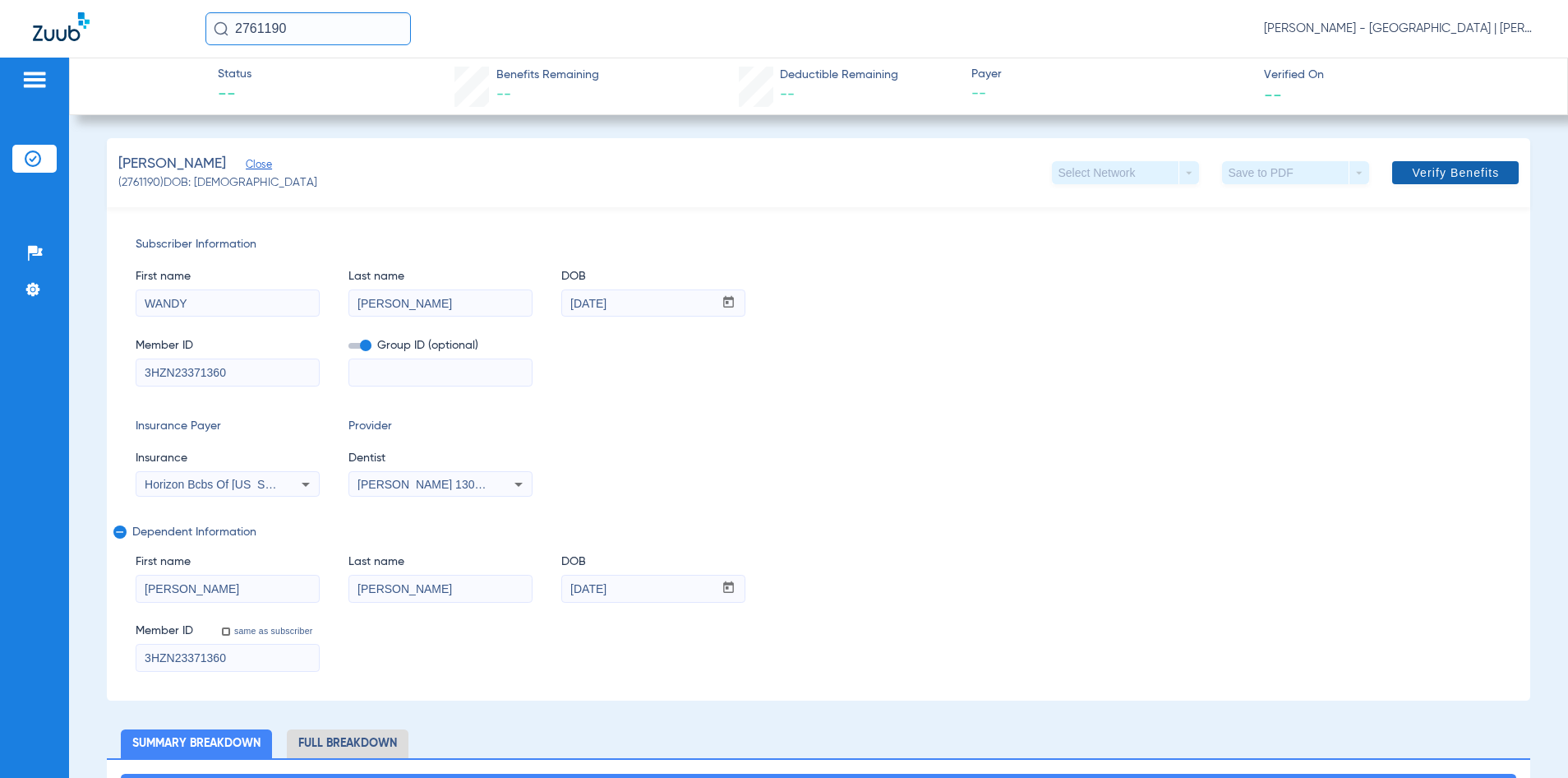
click at [1462, 173] on span "Verify Benefits" at bounding box center [1455, 172] width 87 height 13
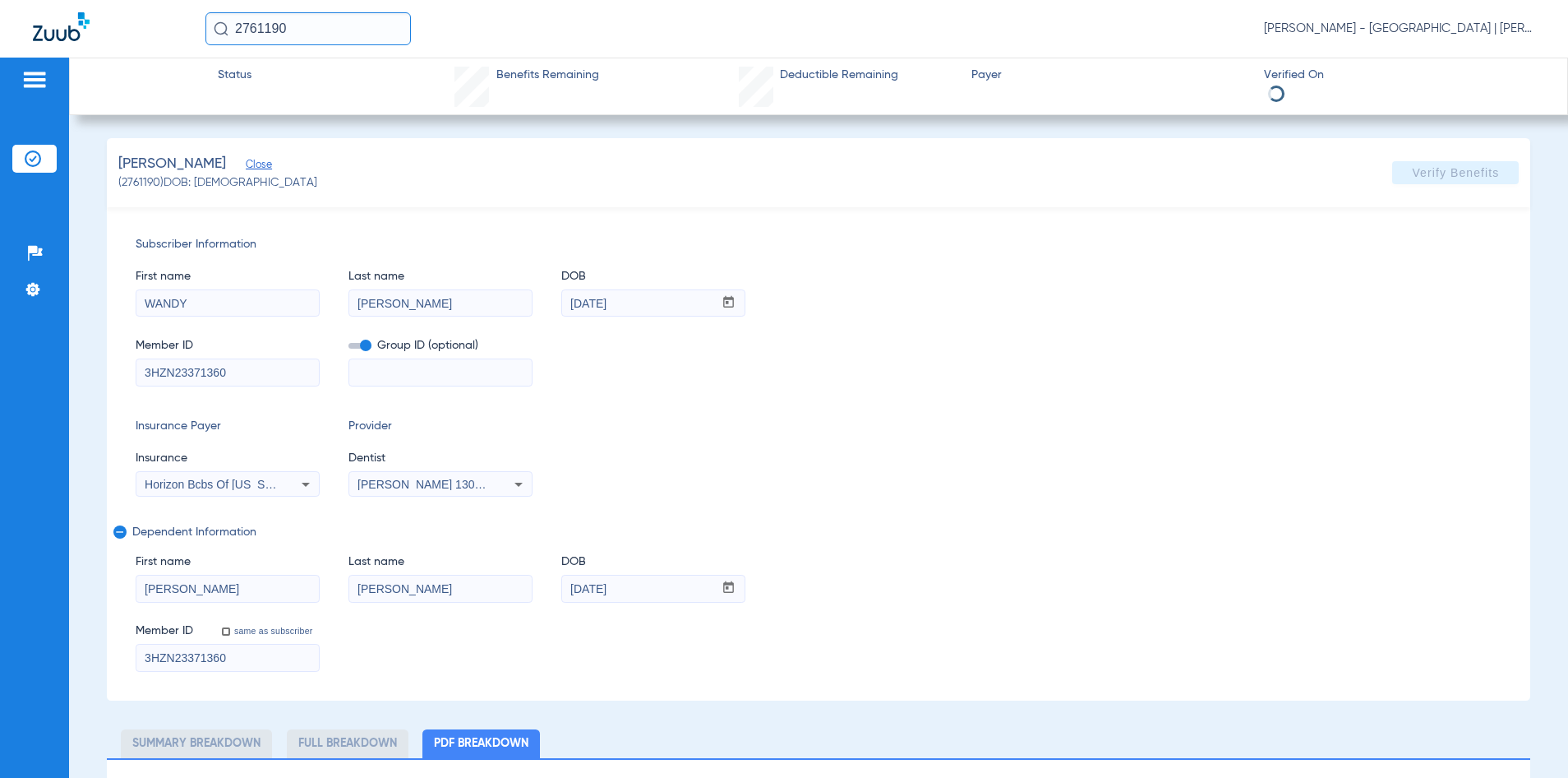
select select "page-width"
type input "1"
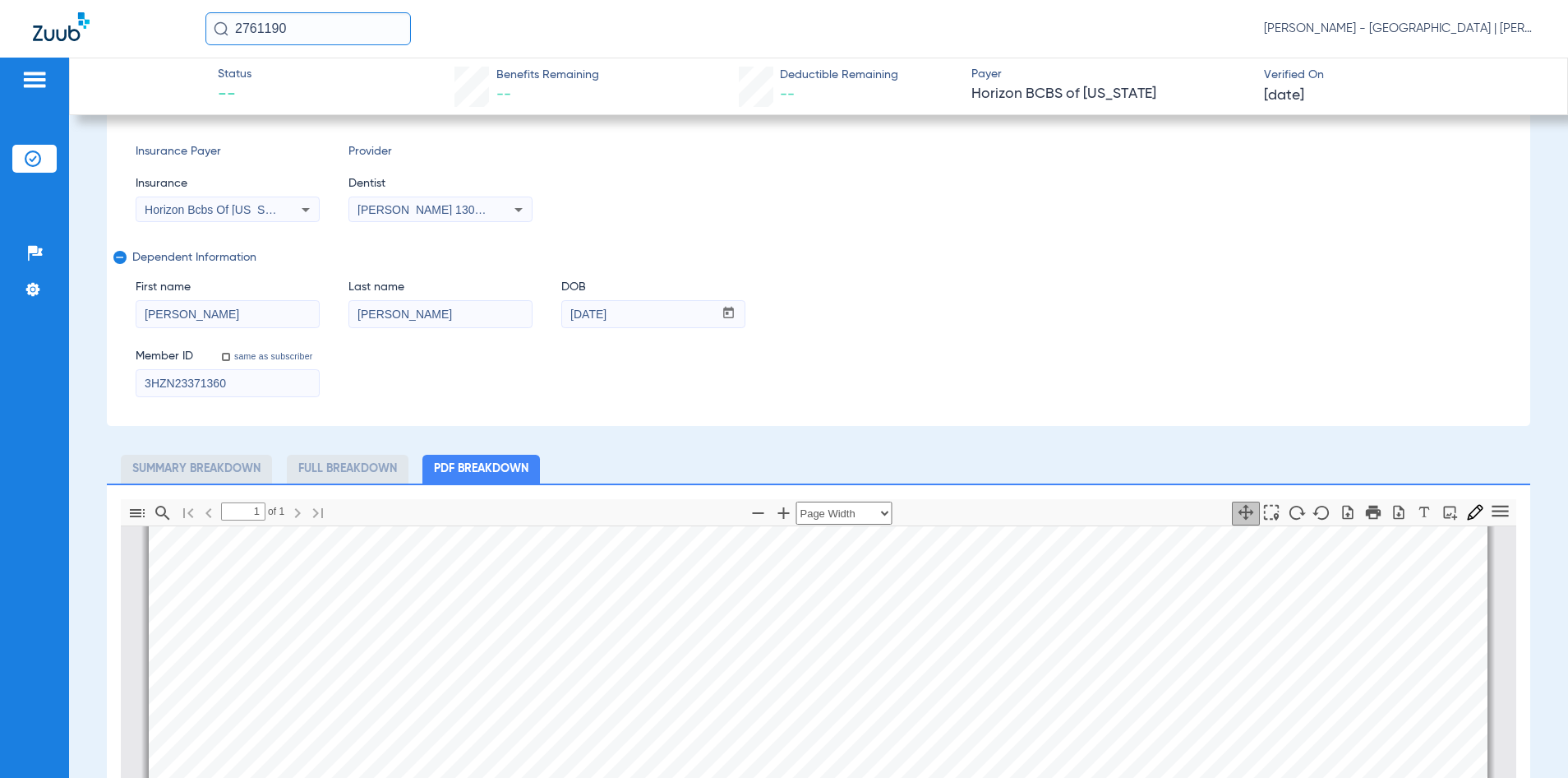
scroll to position [329, 0]
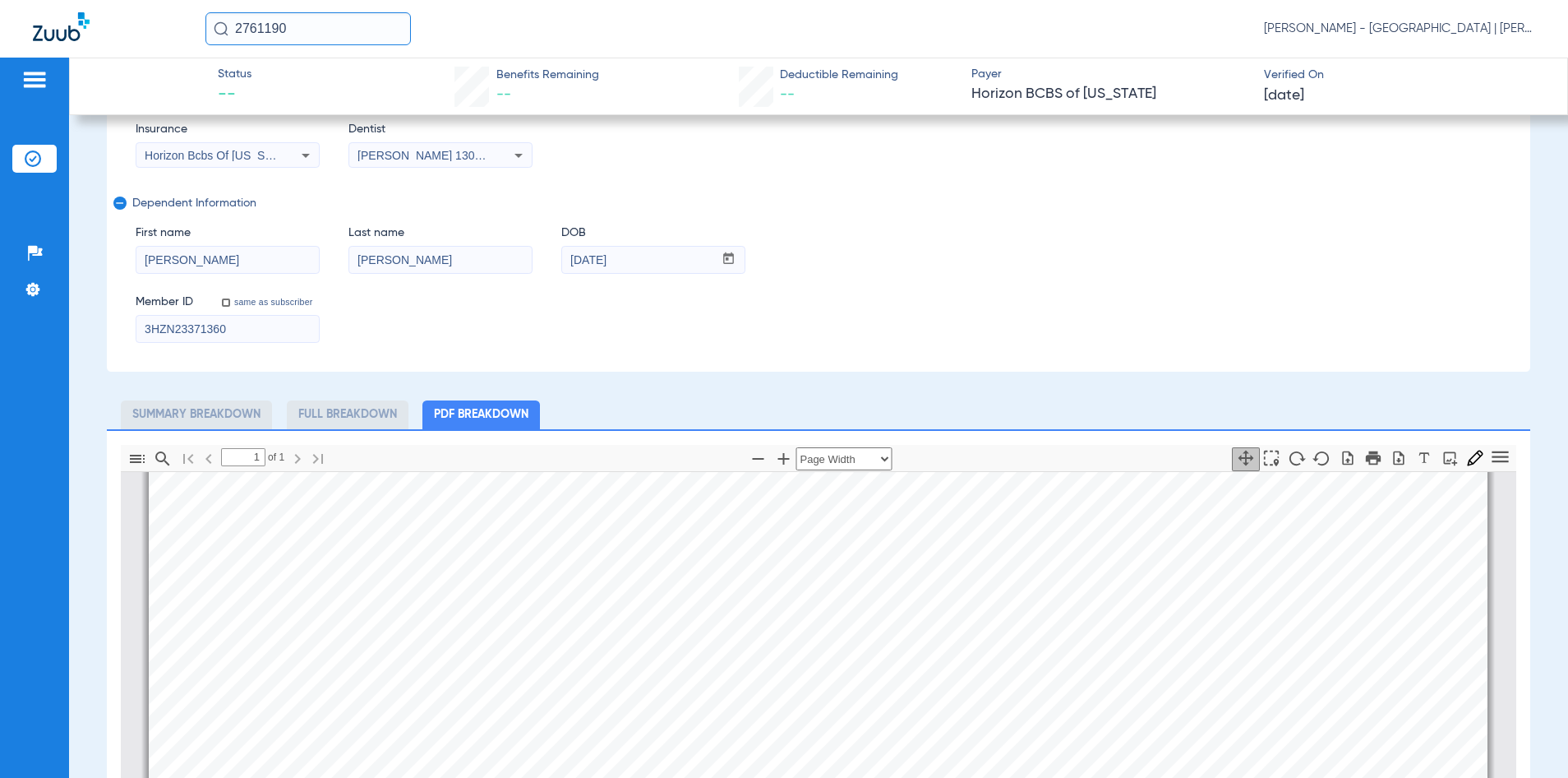
click at [265, 28] on input "2761190" at bounding box center [308, 28] width 205 height 33
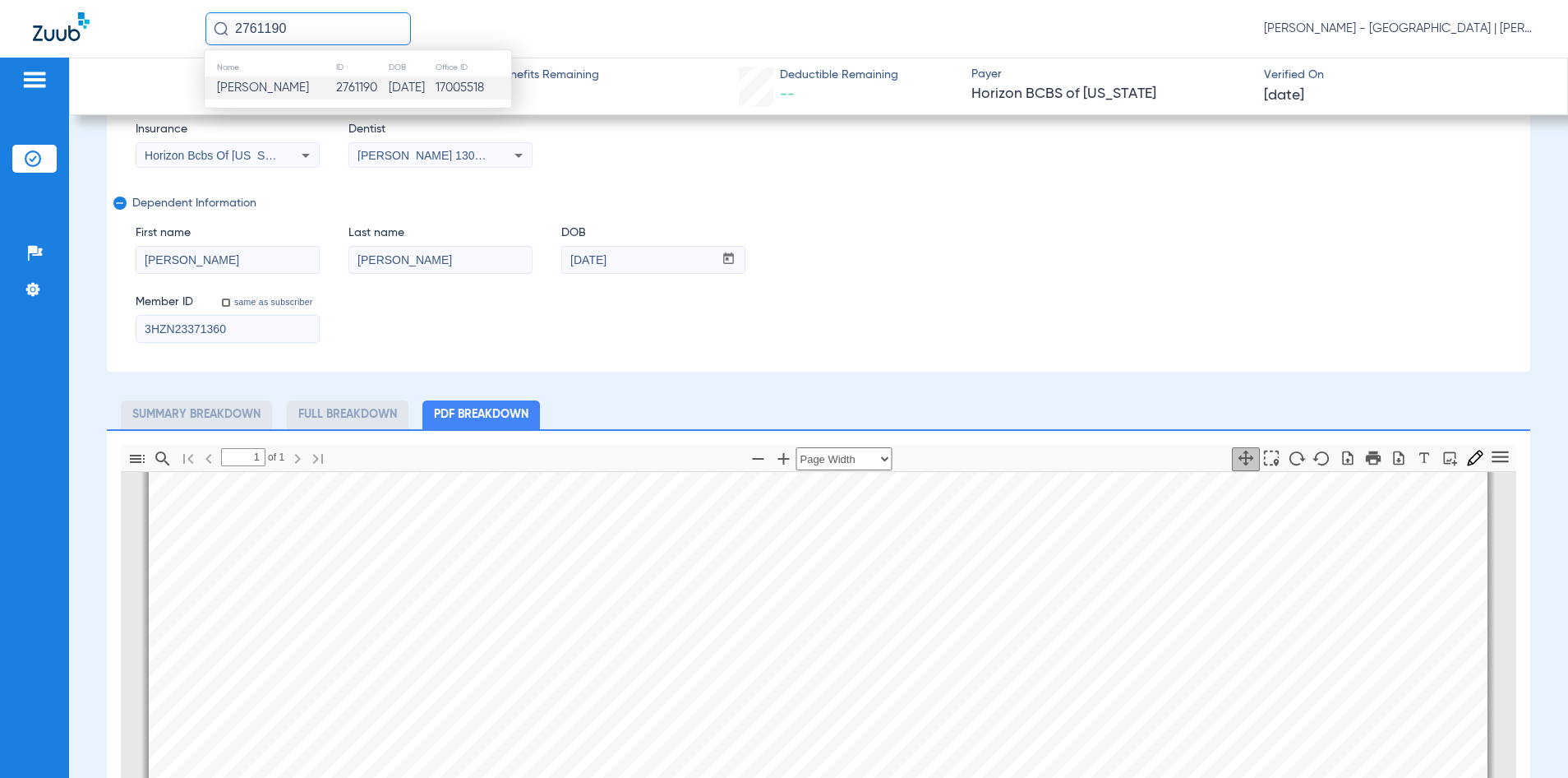
click at [265, 28] on input "2761190" at bounding box center [308, 28] width 205 height 33
click at [309, 28] on input "2761190" at bounding box center [308, 28] width 205 height 33
type input "2"
type input "2761187"
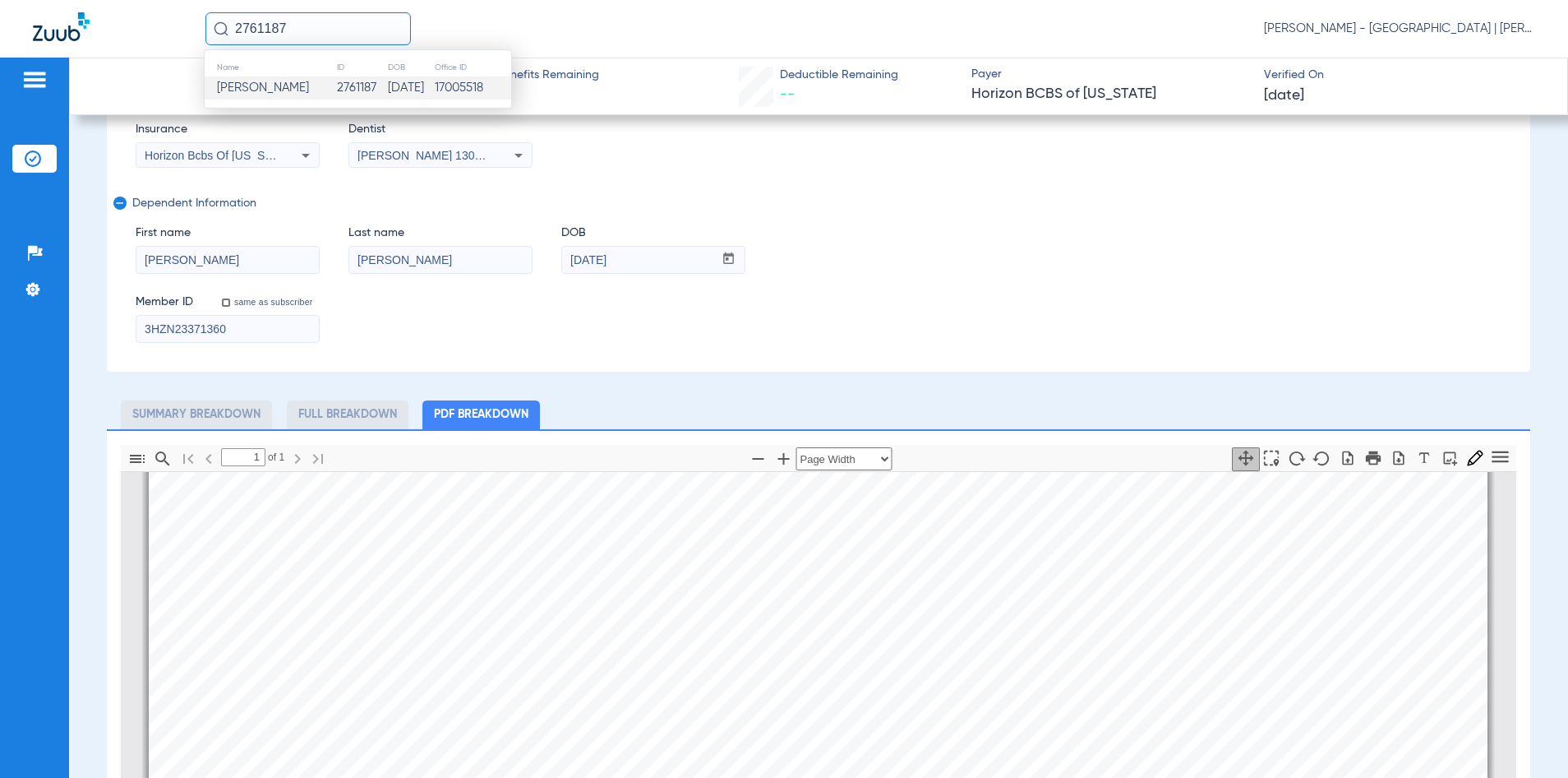
click at [336, 86] on td "2761187" at bounding box center [361, 88] width 51 height 23
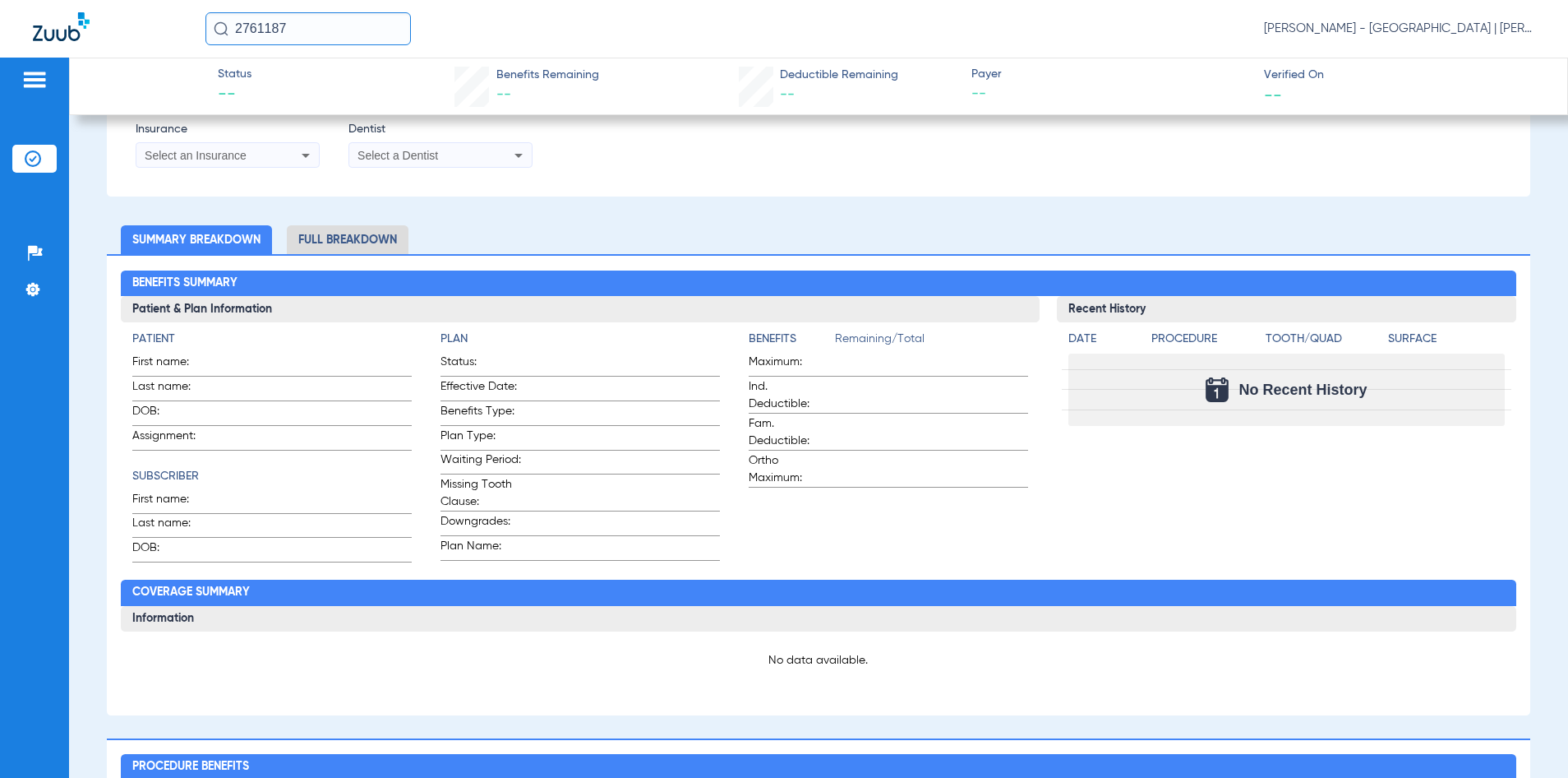
type input "WANDY"
type input "[PERSON_NAME]"
type input "[DATE]"
type input "3HZN23371360"
type input "0969870004"
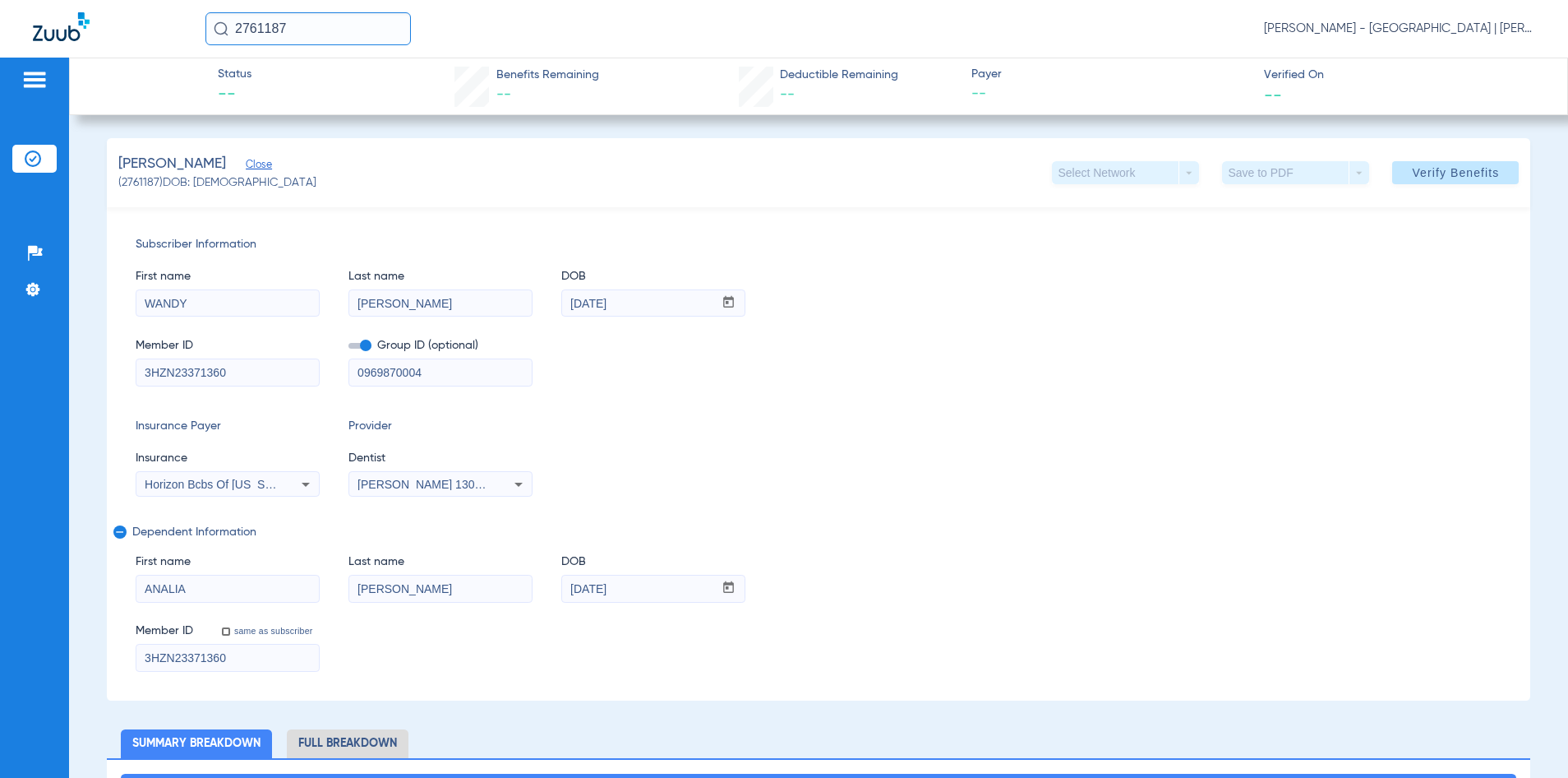
drag, startPoint x: 429, startPoint y: 371, endPoint x: 343, endPoint y: 397, distance: 89.8
click at [342, 396] on div "Subscriber Information First name [PERSON_NAME] Last name [PERSON_NAME] DOB mm …" at bounding box center [819, 454] width 1425 height 493
drag, startPoint x: 1473, startPoint y: 184, endPoint x: 1455, endPoint y: 193, distance: 20.1
click at [1473, 186] on span at bounding box center [1455, 173] width 126 height 40
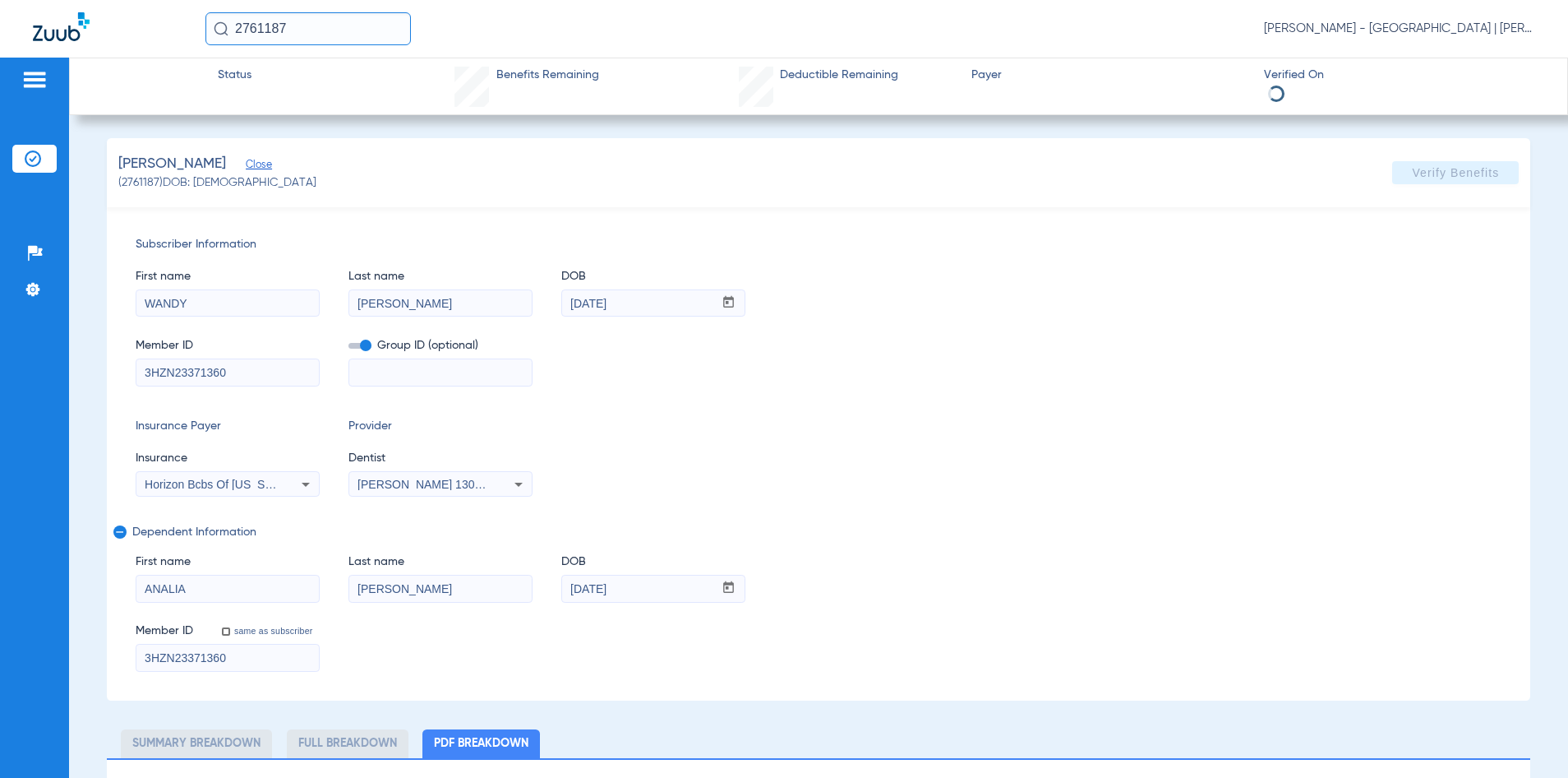
select select "page-width"
type input "1"
drag, startPoint x: 351, startPoint y: 27, endPoint x: 205, endPoint y: 37, distance: 146.3
click at [207, 38] on input "2761187" at bounding box center [308, 28] width 205 height 33
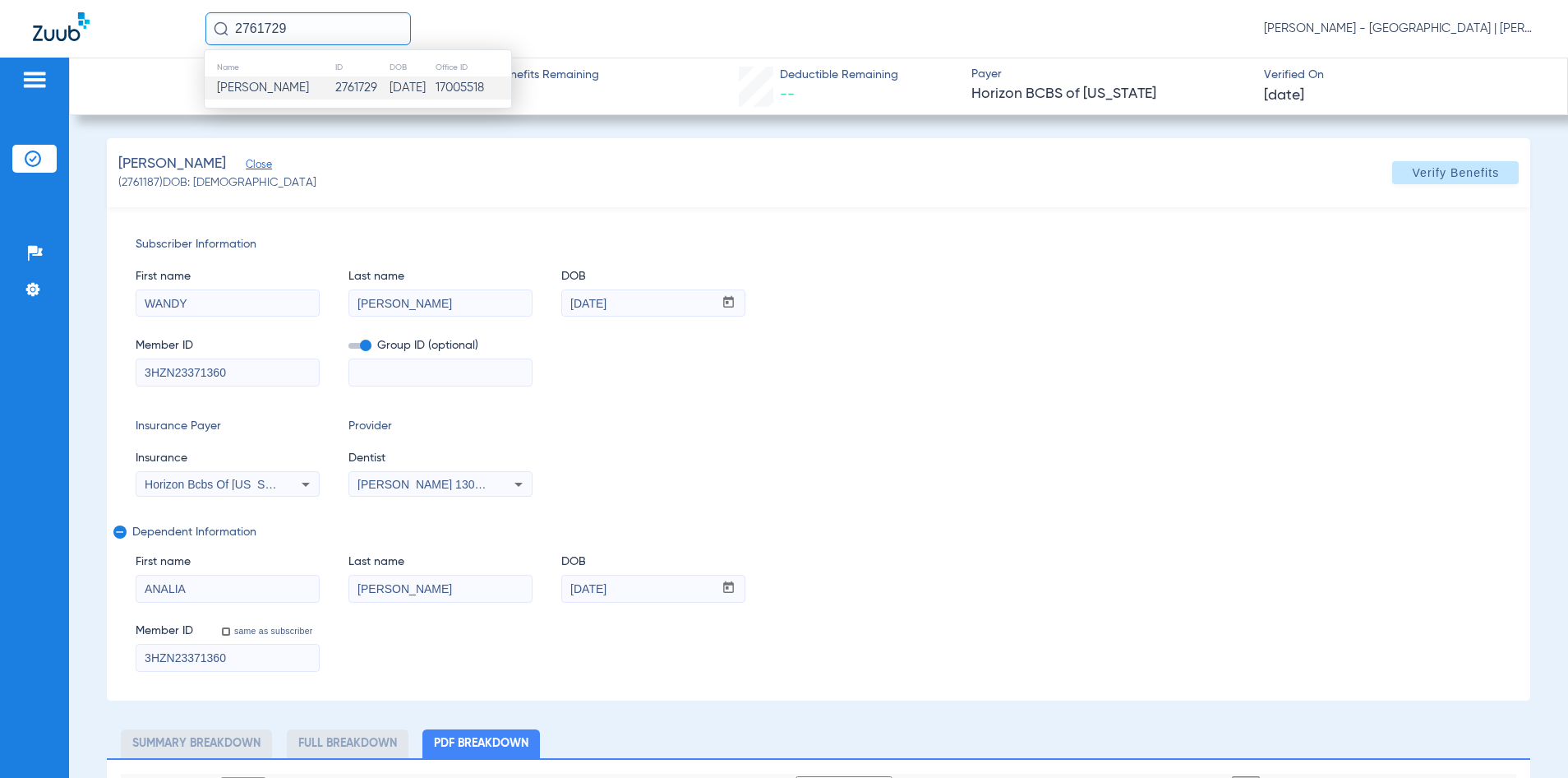
type input "2761729"
click at [278, 82] on span "[PERSON_NAME]" at bounding box center [263, 88] width 92 height 12
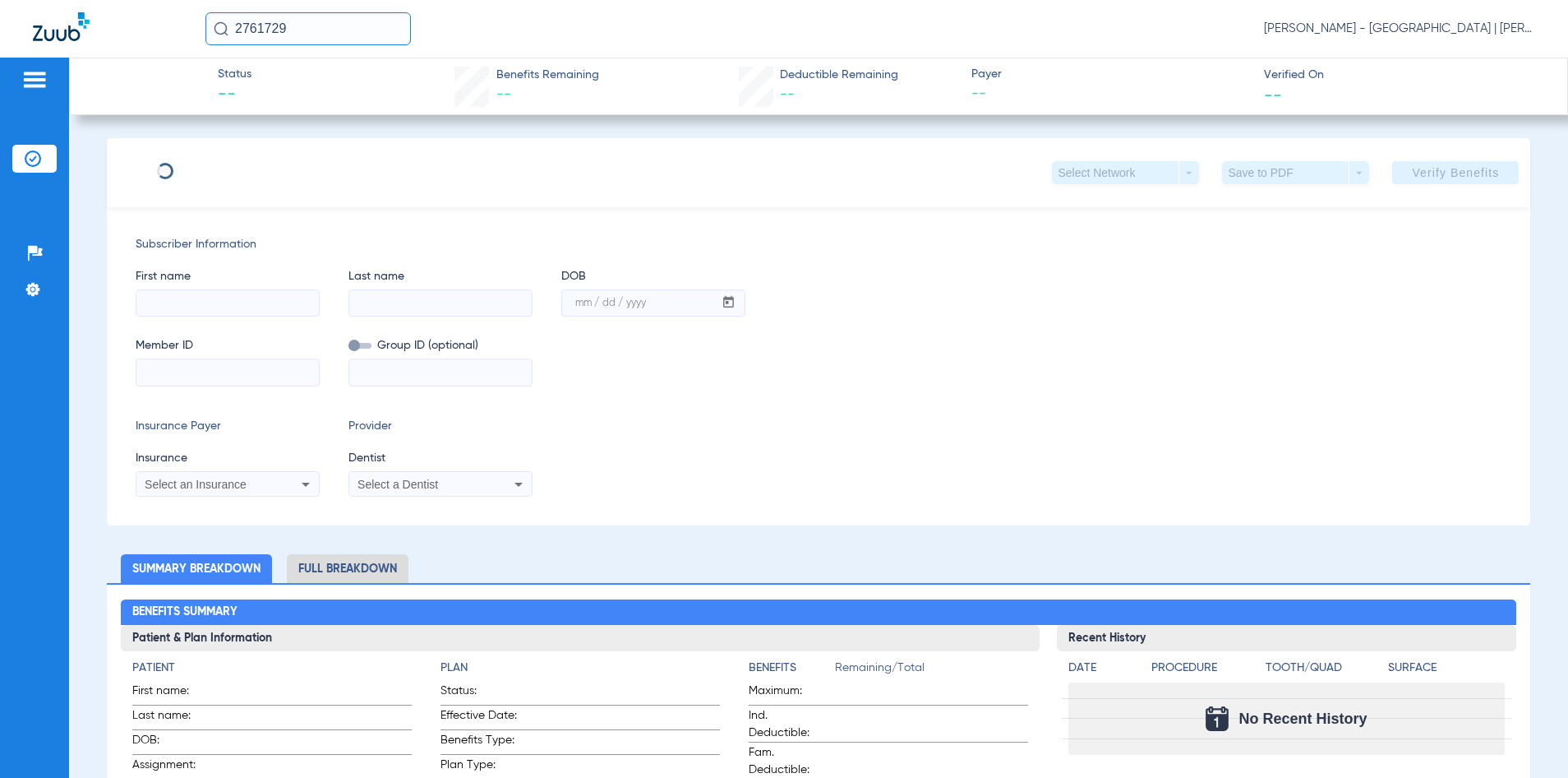
type input "Jayda"
type input "Blue"
type input "[DATE]"
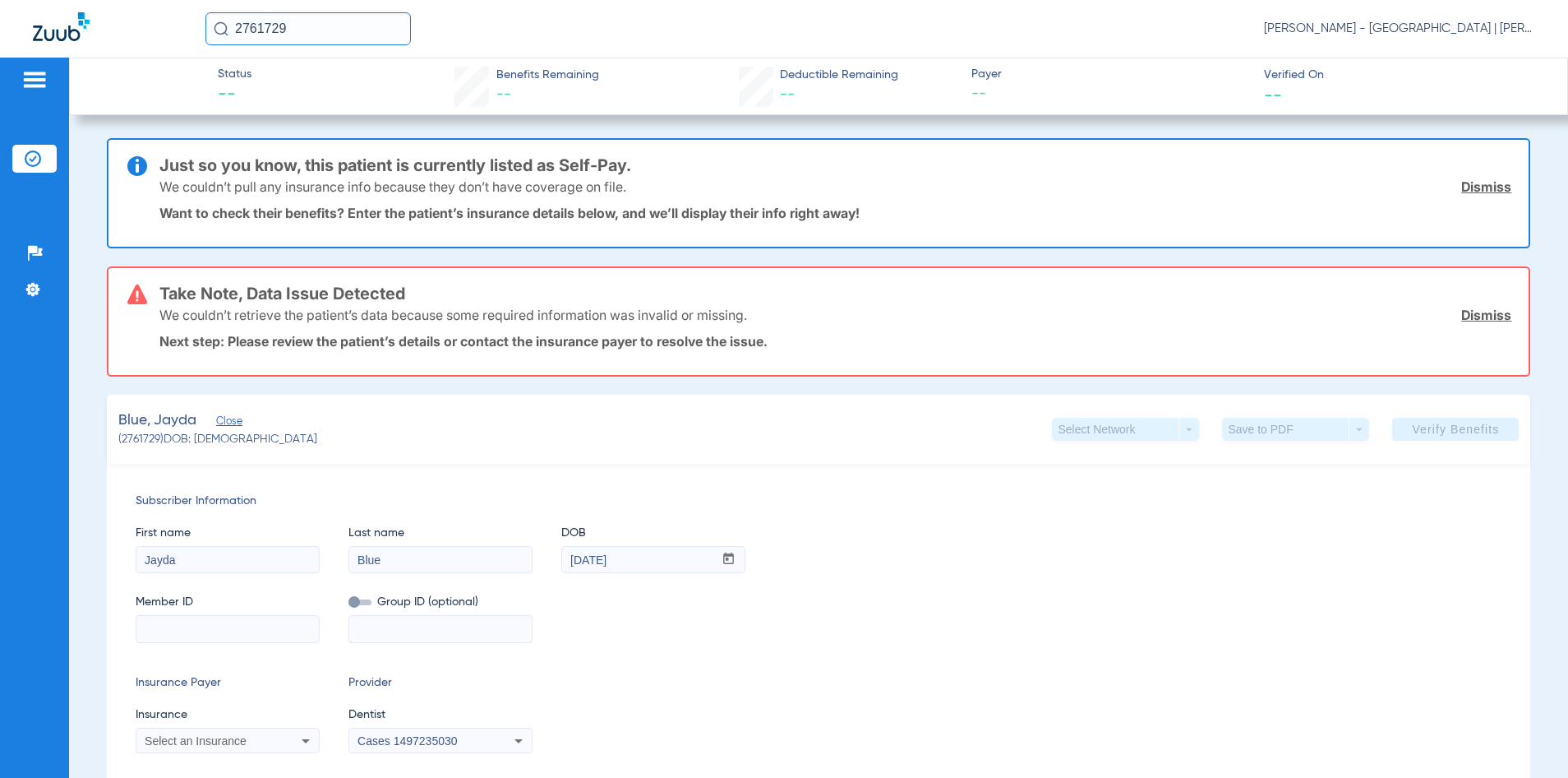
click at [185, 629] on input at bounding box center [228, 629] width 182 height 27
paste input "3HZN94720200"
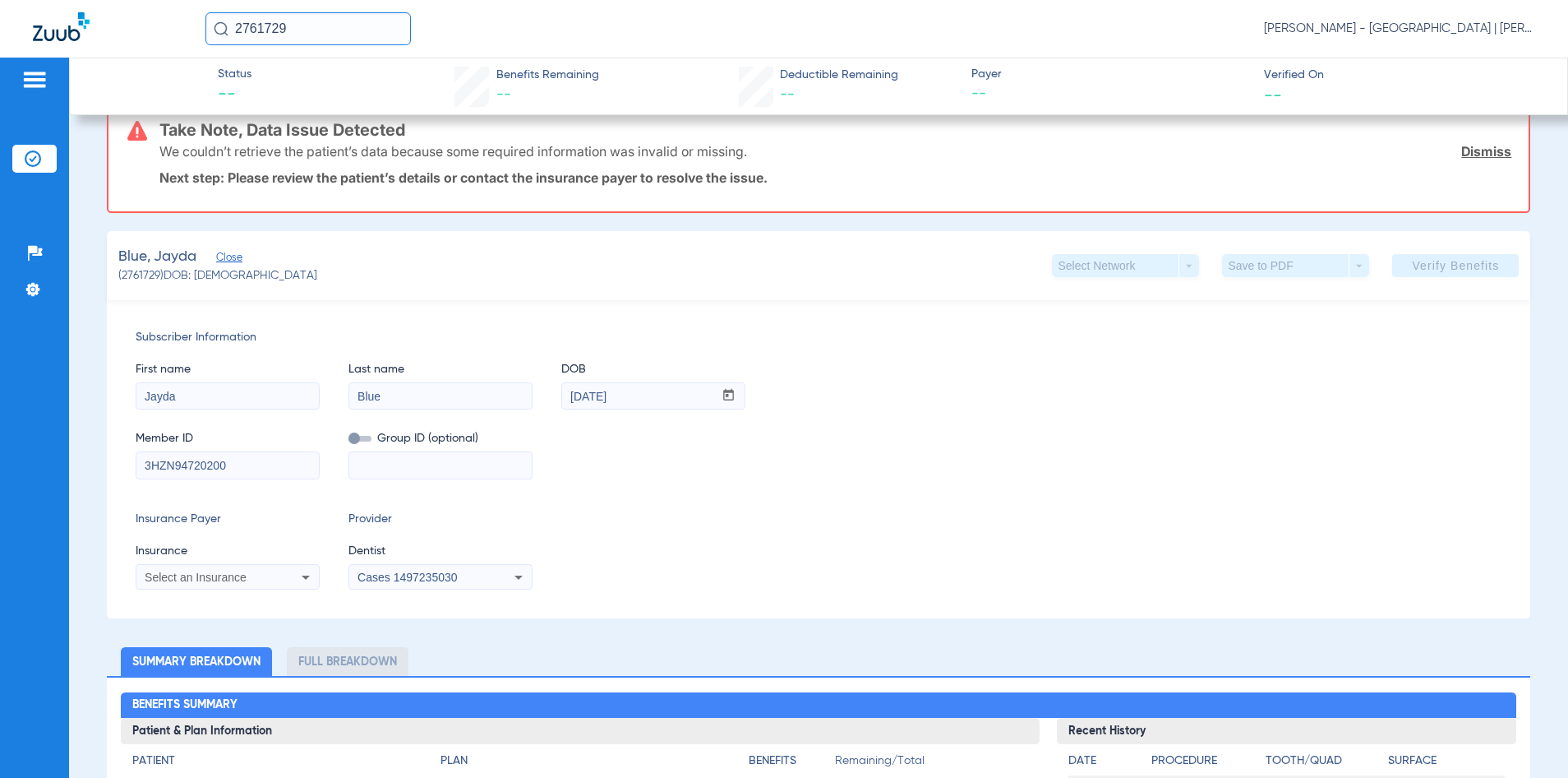
scroll to position [164, 0]
type input "3HZN94720200"
click at [217, 585] on div "Select an Insurance" at bounding box center [228, 576] width 182 height 20
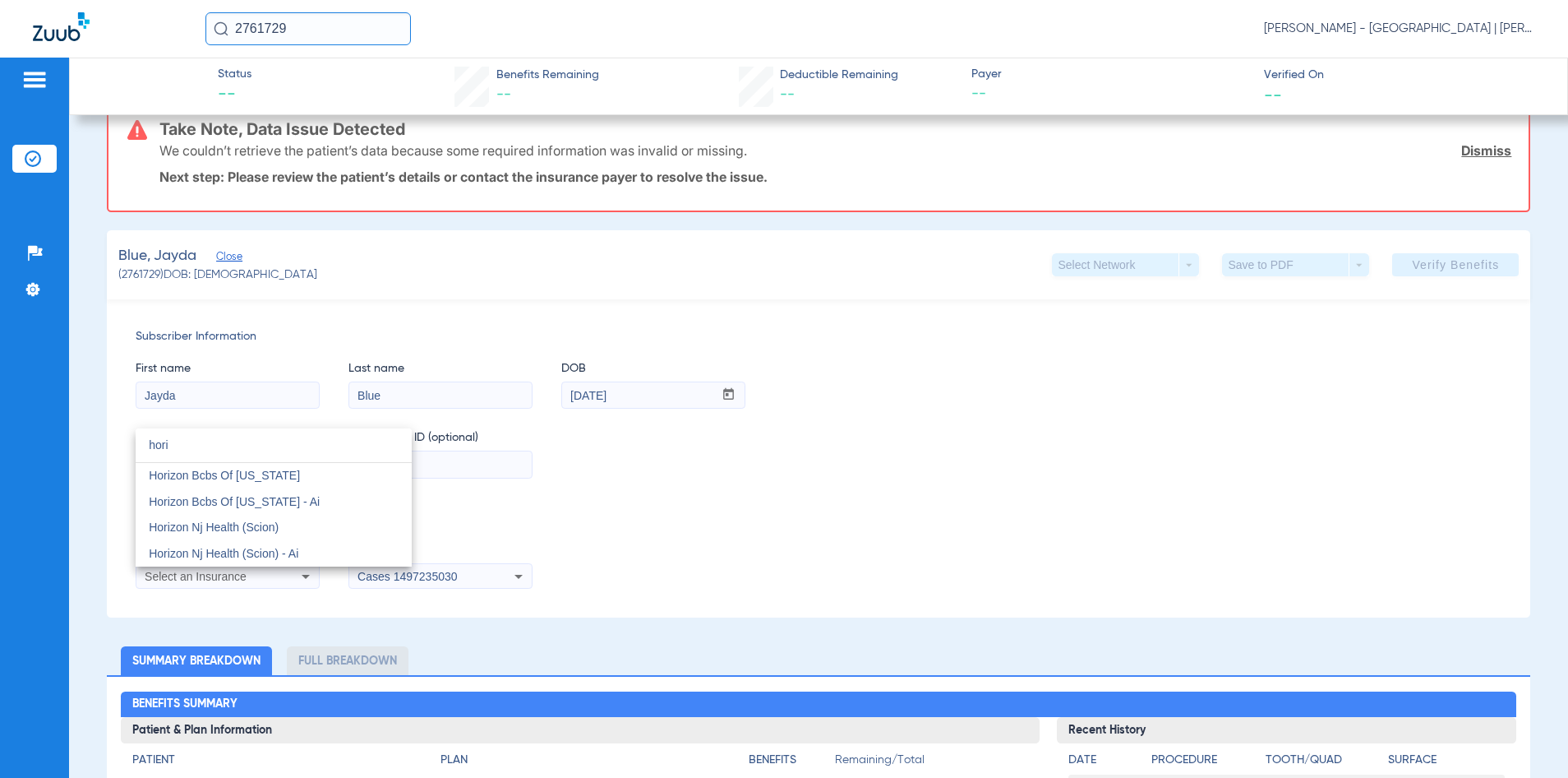
type input "hori"
click at [365, 463] on mat-option "hori close" at bounding box center [273, 445] width 276 height 34
click at [359, 473] on mat-option "Horizon Bcbs Of [US_STATE]" at bounding box center [273, 476] width 276 height 27
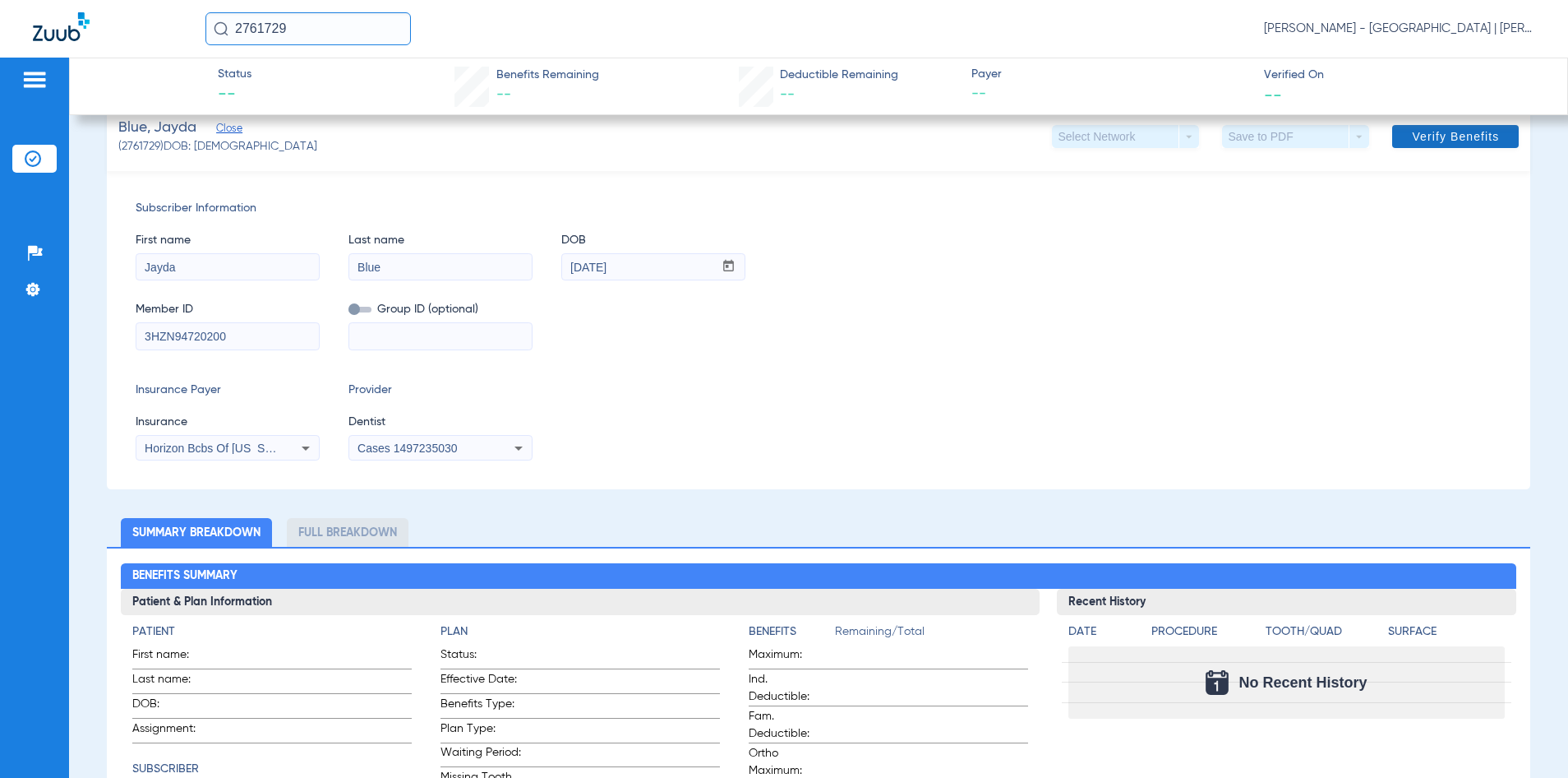
click at [1394, 151] on span at bounding box center [1455, 137] width 126 height 40
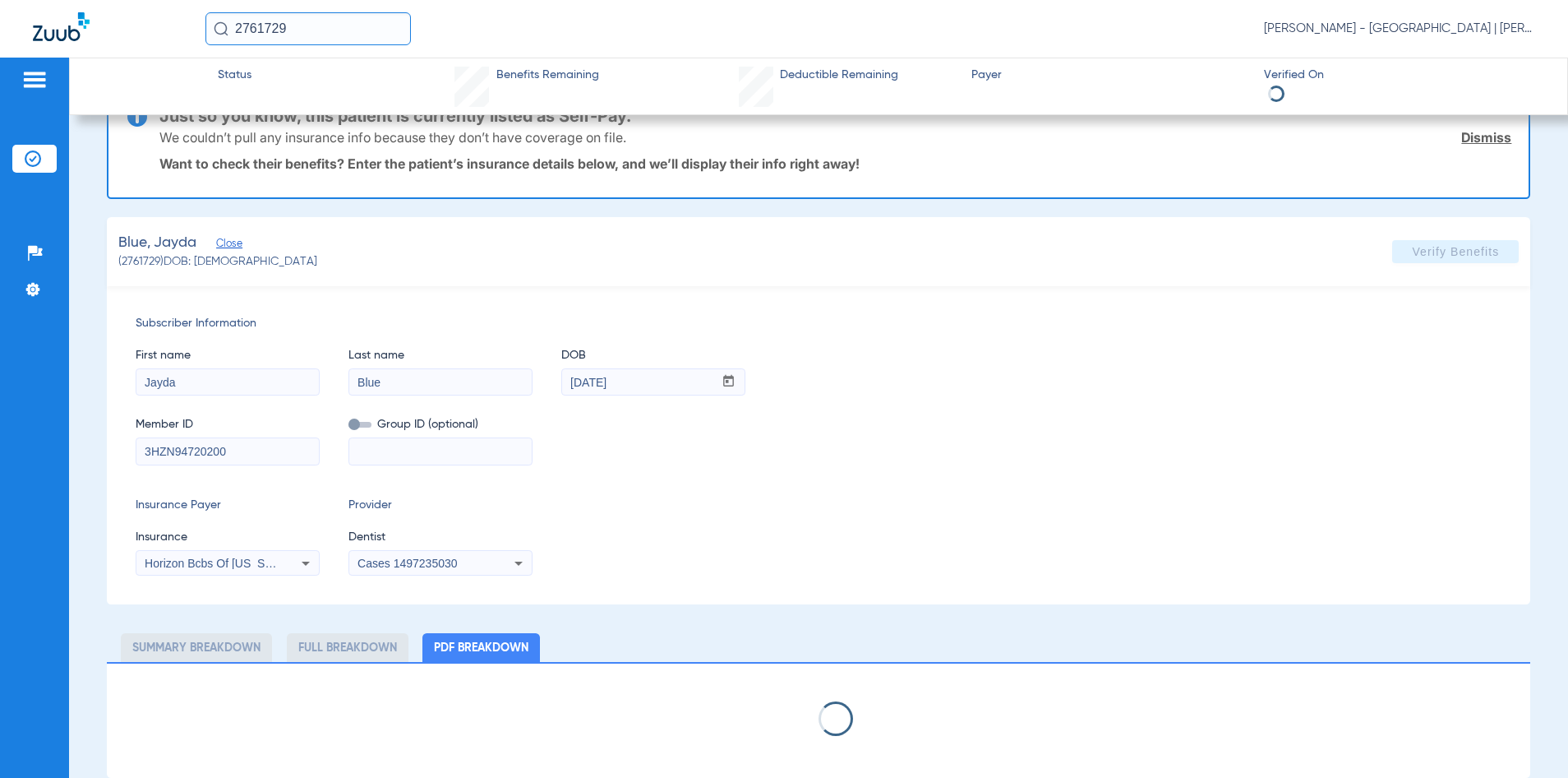
scroll to position [0, 0]
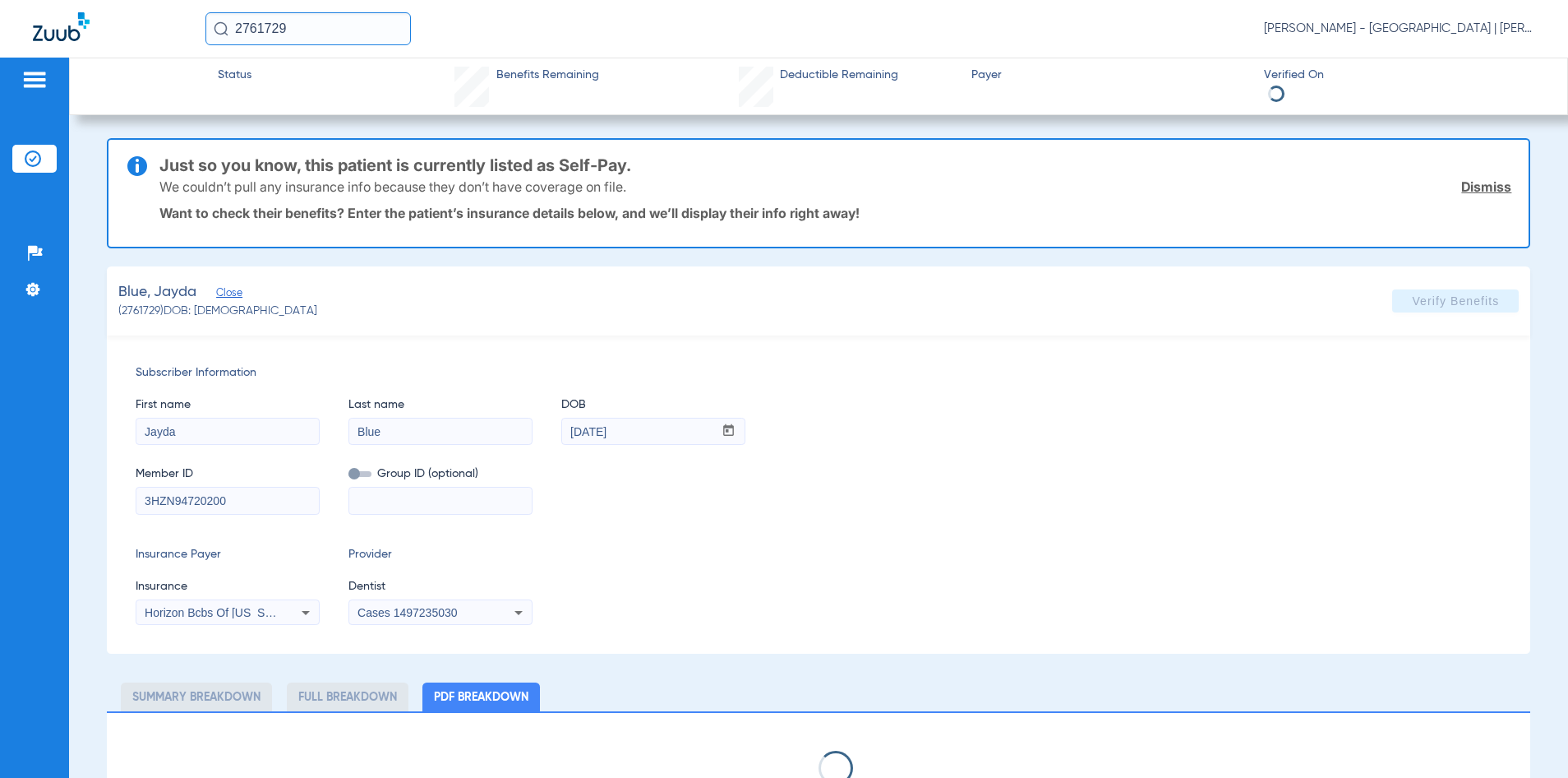
select select "page-width"
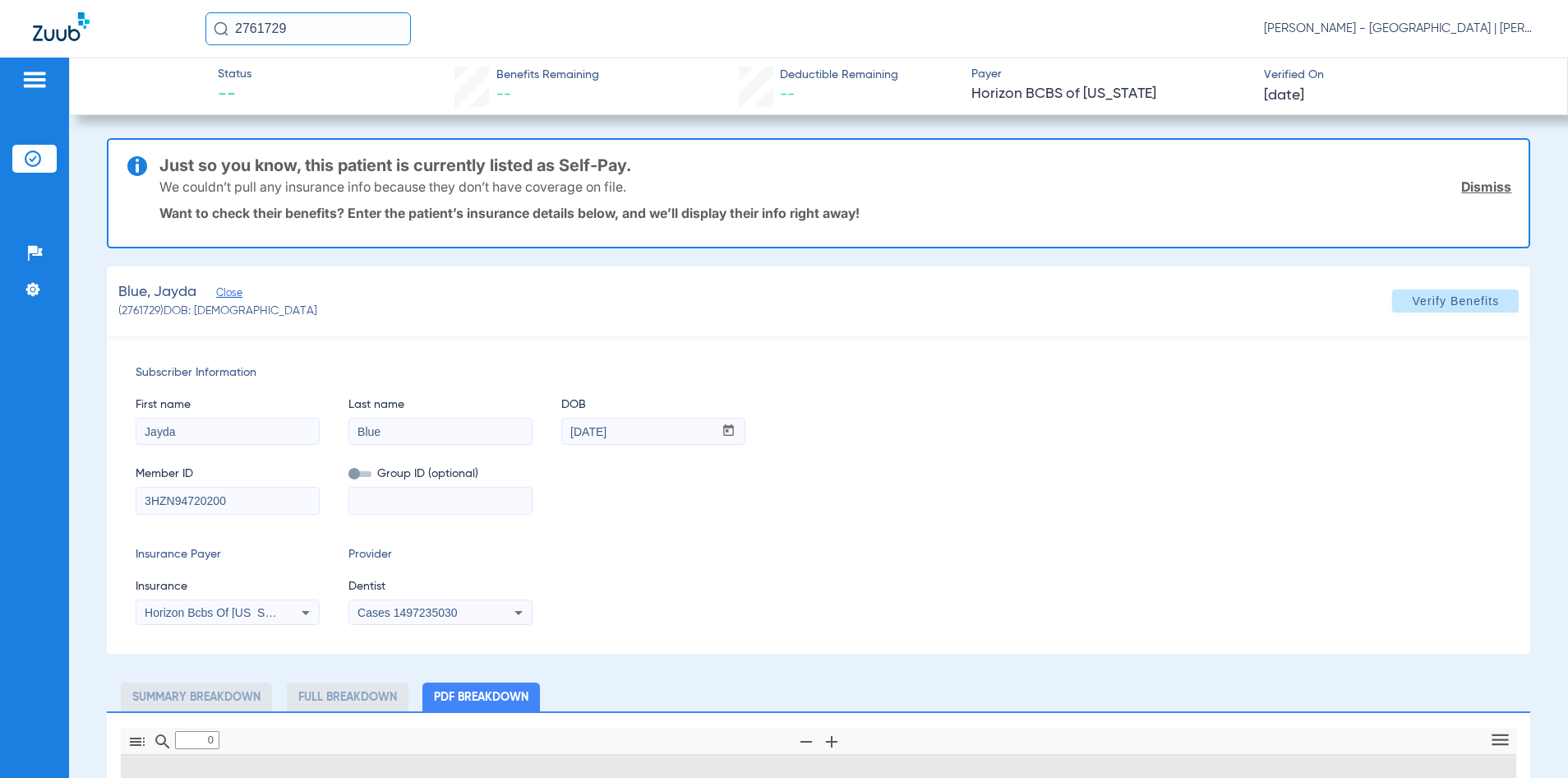
type input "1"
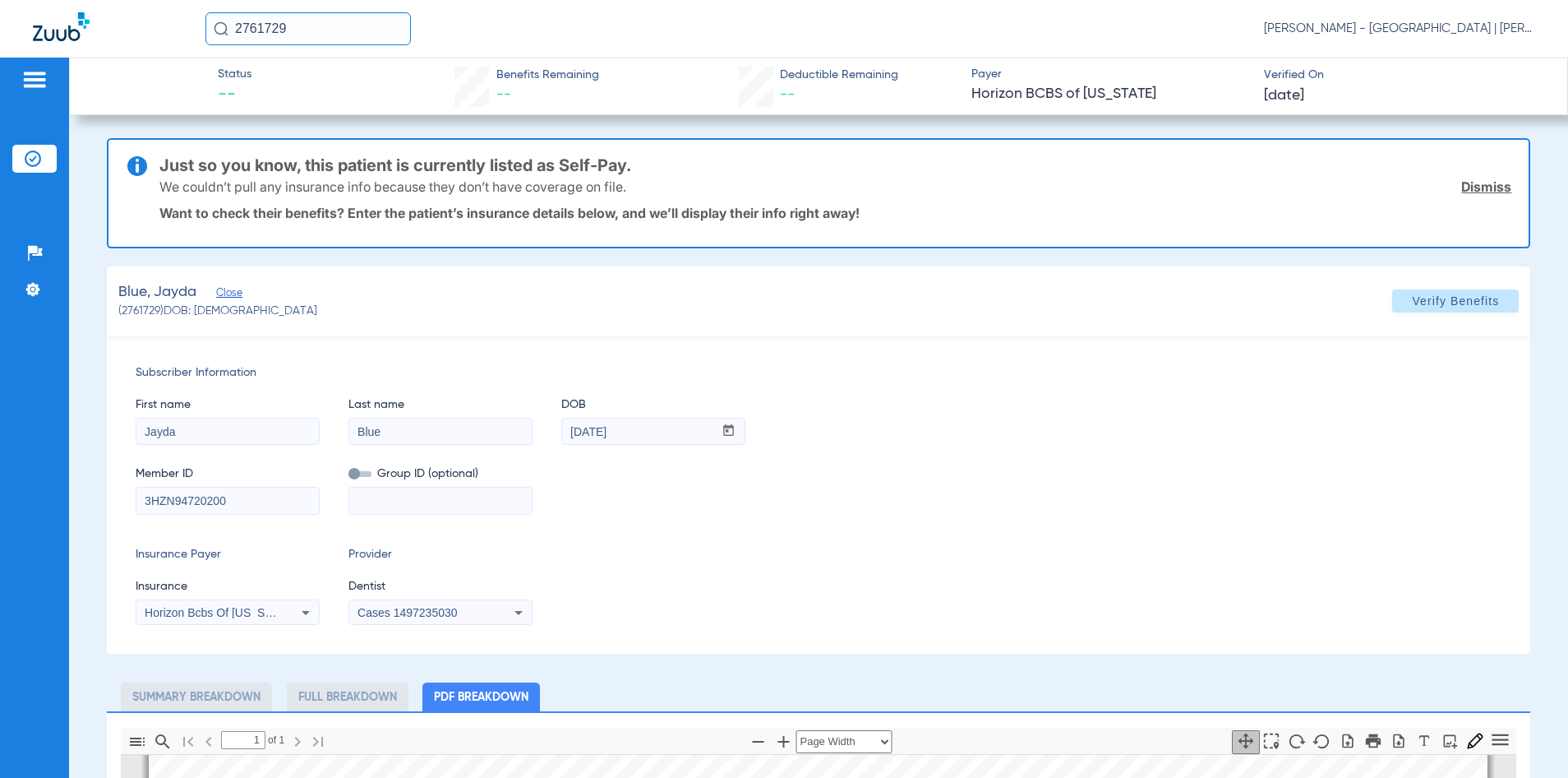
drag, startPoint x: 312, startPoint y: 25, endPoint x: 226, endPoint y: 38, distance: 87.0
click at [226, 38] on input "2761729" at bounding box center [308, 28] width 205 height 33
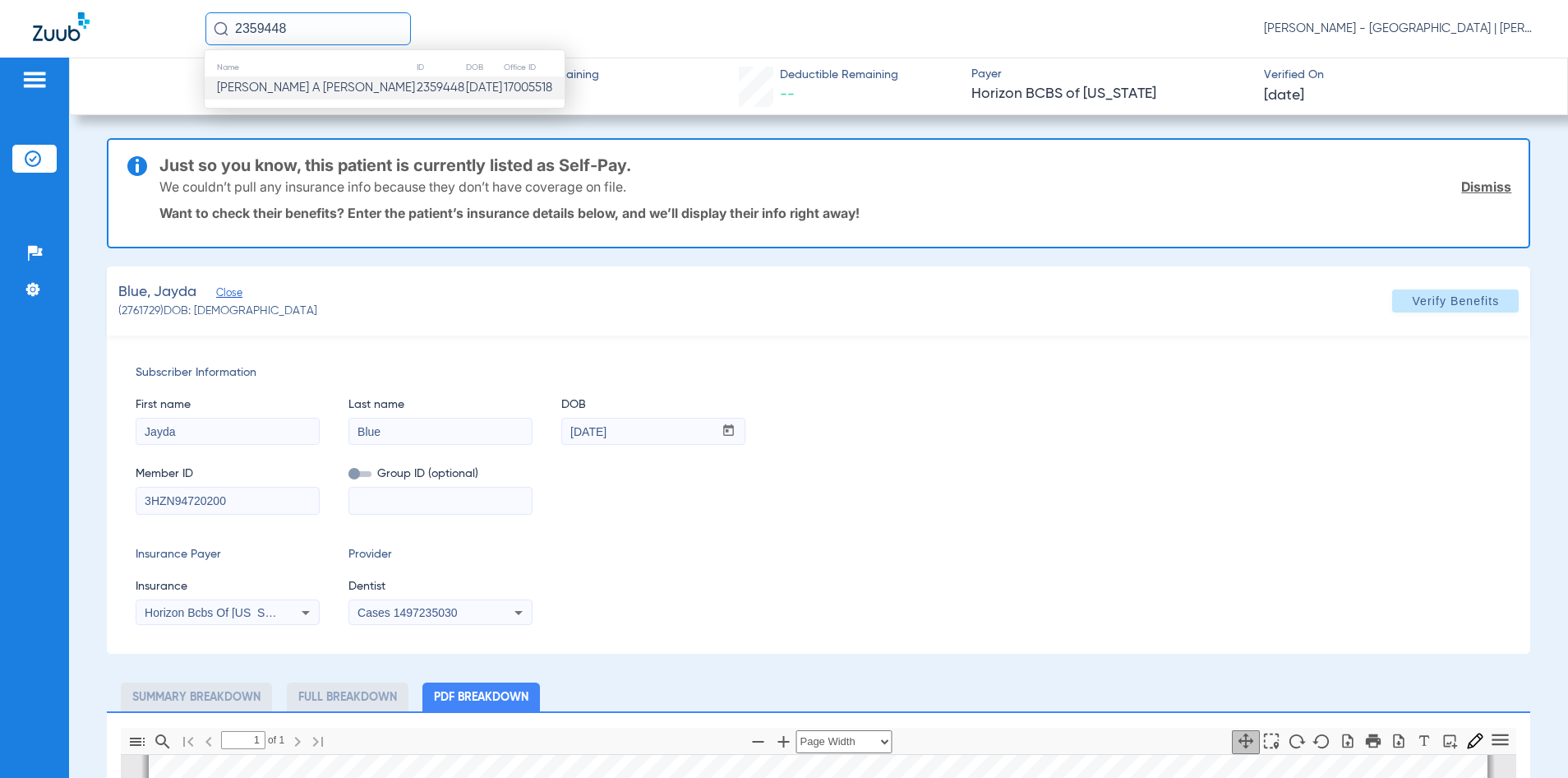
type input "2359448"
click at [288, 88] on span "[PERSON_NAME] A [PERSON_NAME]" at bounding box center [316, 88] width 198 height 12
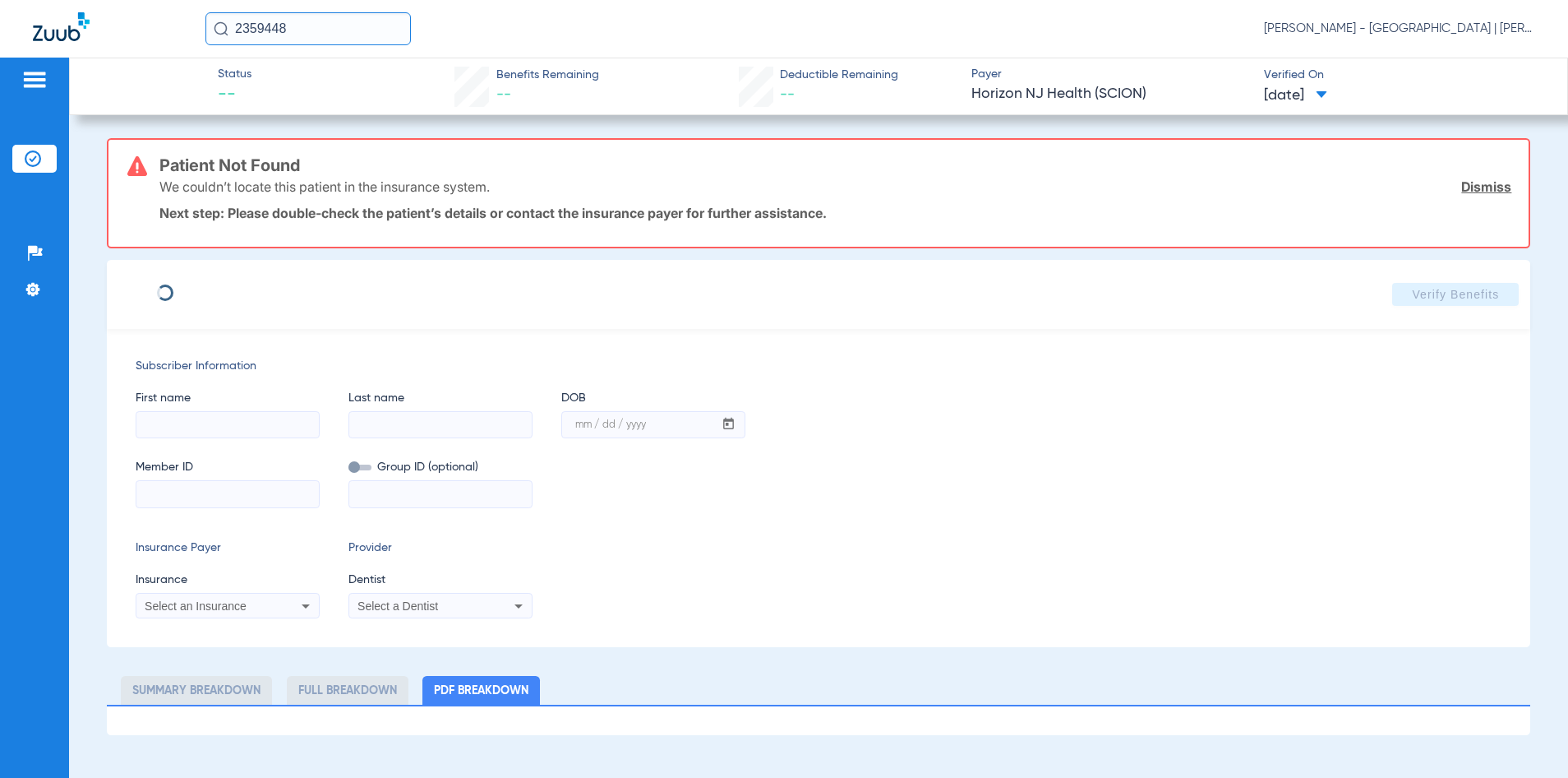
type input "RASSHIDA"
type input "[PERSON_NAME]"
type input "[DATE]"
type input "3HZN16113700"
type input "0910010002"
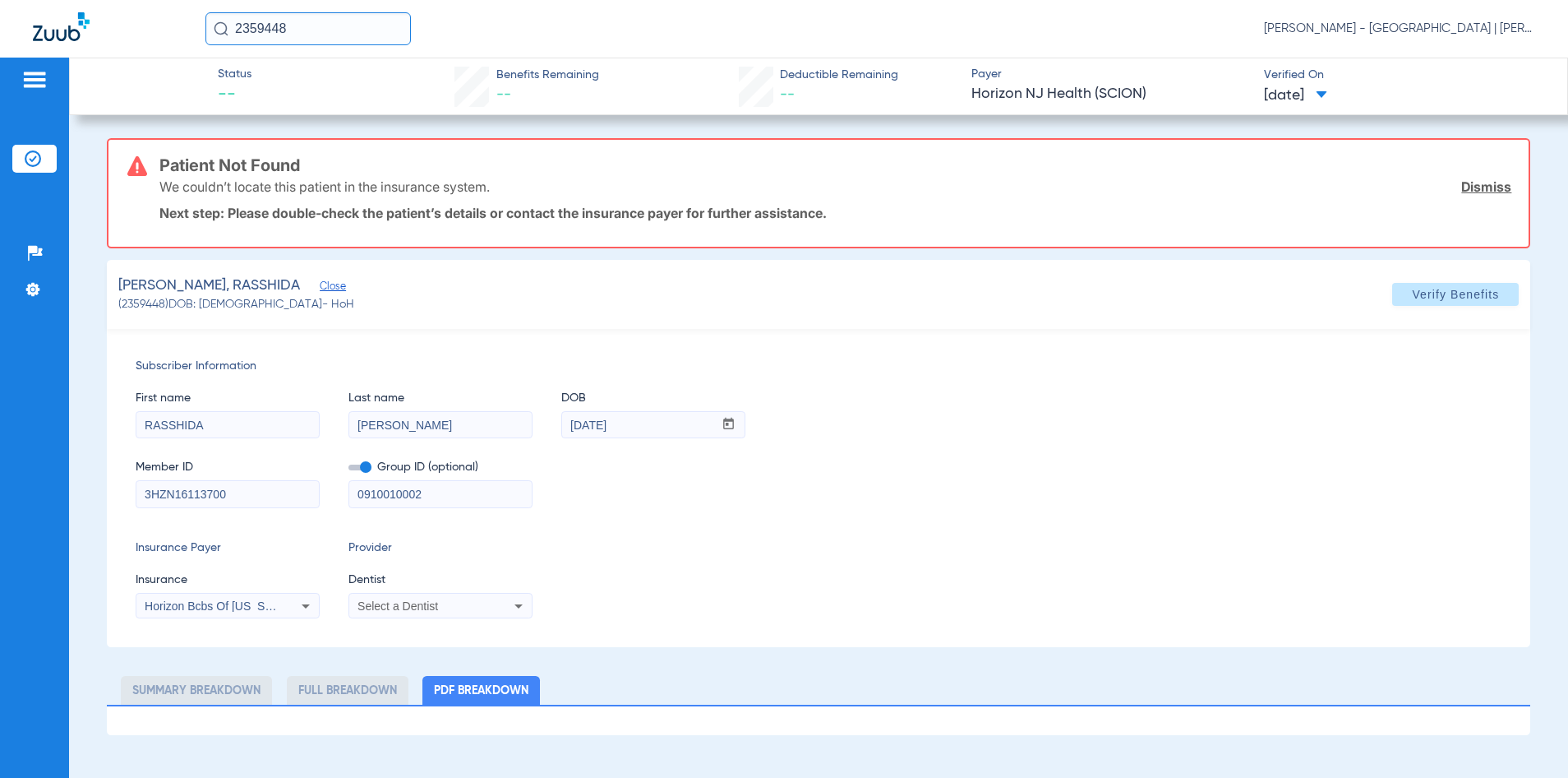
drag, startPoint x: 470, startPoint y: 493, endPoint x: 306, endPoint y: 487, distance: 164.1
click at [306, 487] on div "Member ID 3HZN16113700 Group ID (optional) 0910010002" at bounding box center [819, 476] width 1367 height 64
click at [1416, 285] on span at bounding box center [1455, 295] width 126 height 40
